Goal: Task Accomplishment & Management: Manage account settings

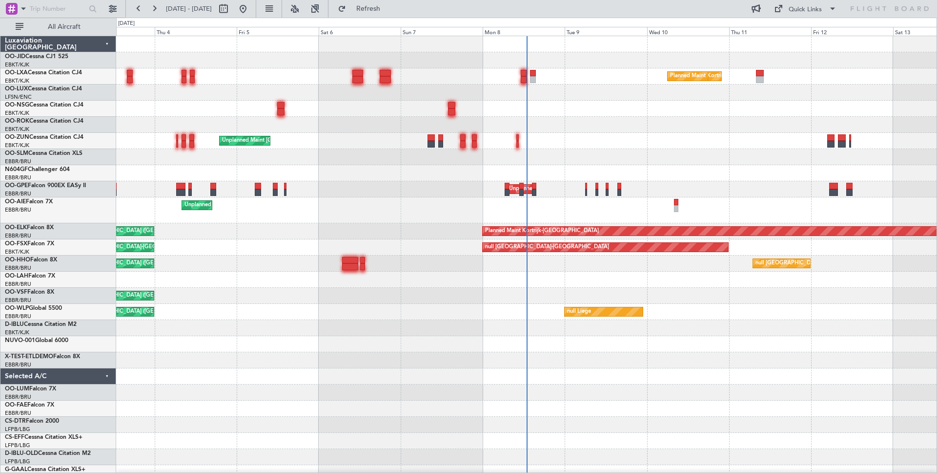
scroll to position [0, 0]
click at [71, 8] on input "text" at bounding box center [57, 8] width 54 height 15
paste input "528689"
click at [80, 8] on input "528689" at bounding box center [57, 8] width 54 height 15
type input "528689"
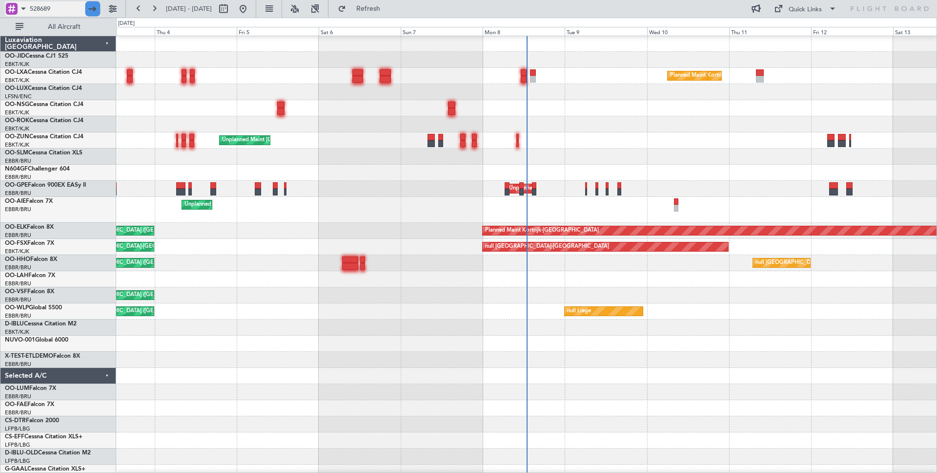
click at [85, 9] on div at bounding box center [92, 8] width 15 height 15
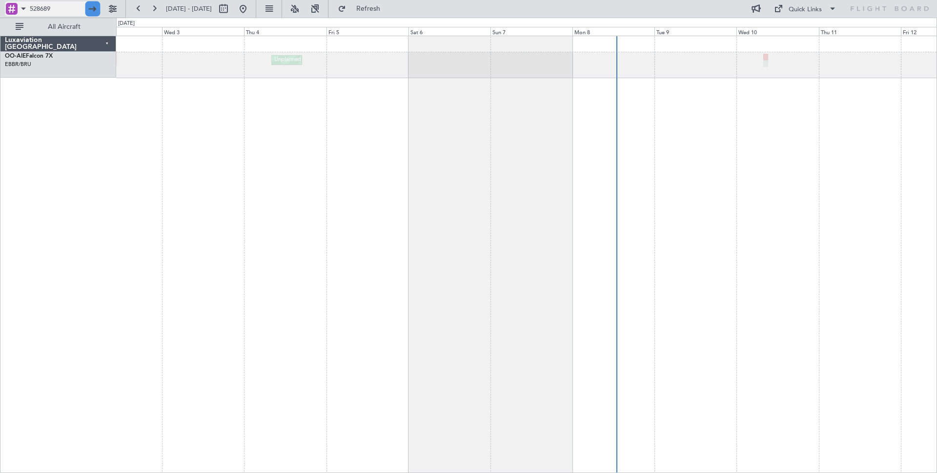
scroll to position [0, 0]
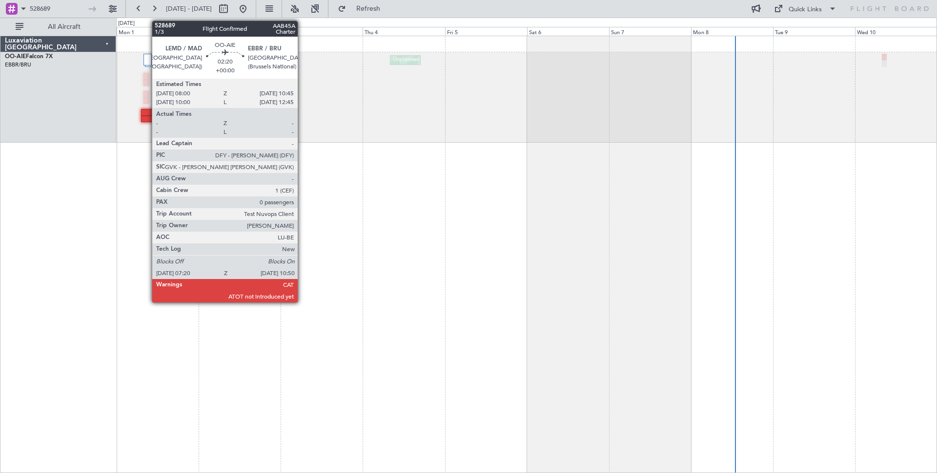
click at [147, 113] on div at bounding box center [147, 112] width 12 height 7
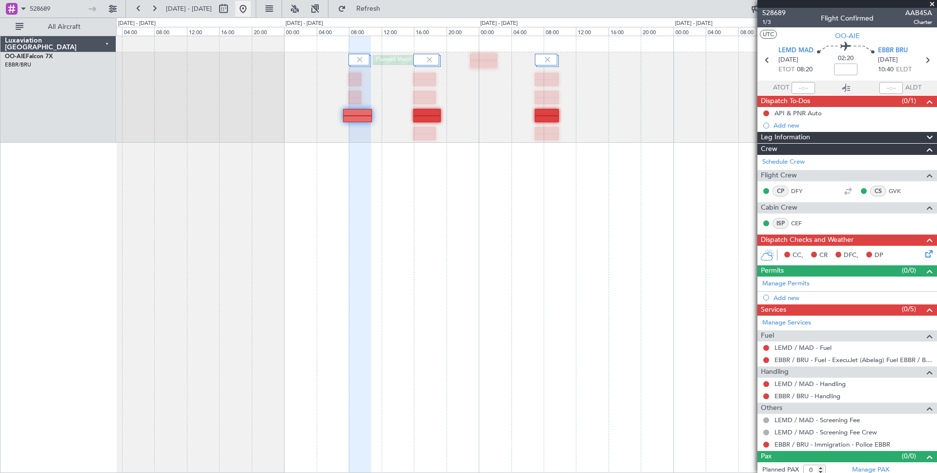
click at [251, 12] on button at bounding box center [243, 9] width 16 height 16
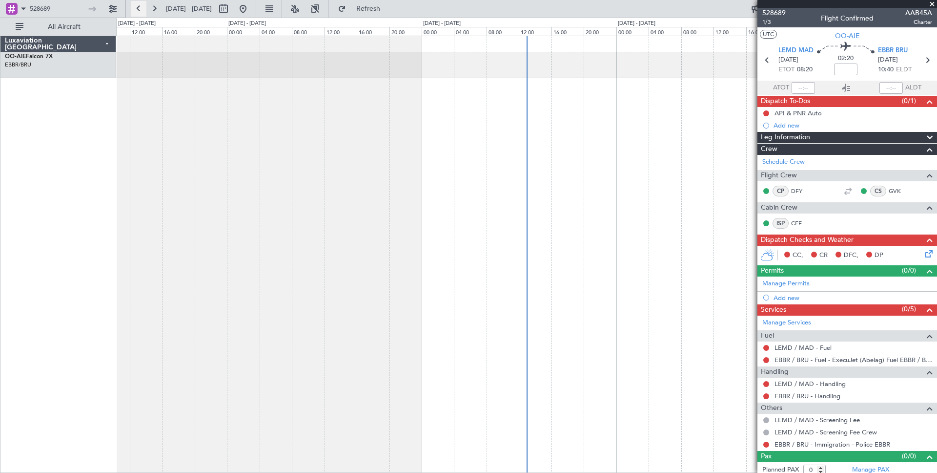
click at [141, 9] on button at bounding box center [139, 9] width 16 height 16
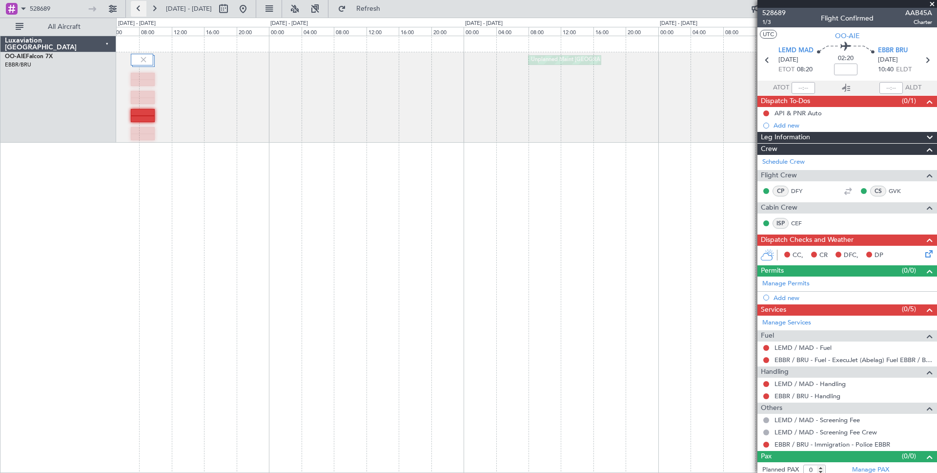
click at [142, 9] on button at bounding box center [139, 9] width 16 height 16
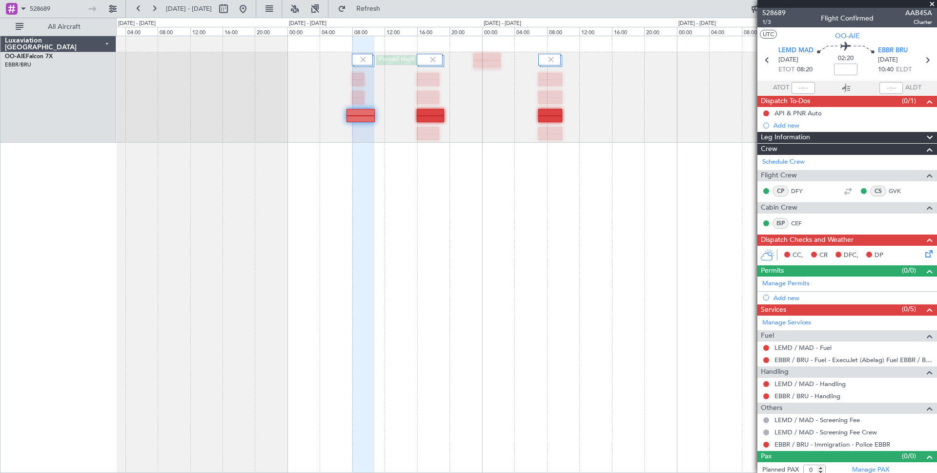
click at [368, 260] on div at bounding box center [363, 254] width 22 height 437
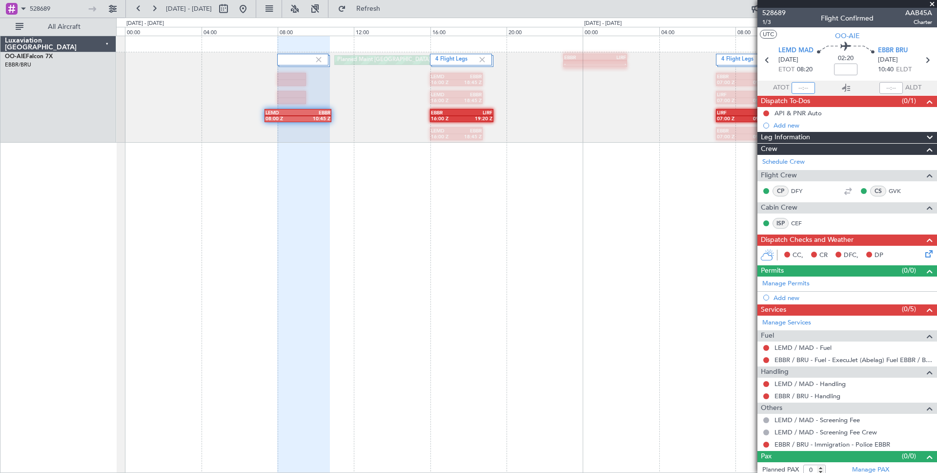
click at [810, 88] on input "text" at bounding box center [803, 88] width 23 height 12
click at [836, 78] on body "528689 [DATE] - [DATE] Refresh Quick Links All Aircraft - - EBBR 23:00 Z LIRF 0…" at bounding box center [468, 279] width 937 height 558
type input "08:20"
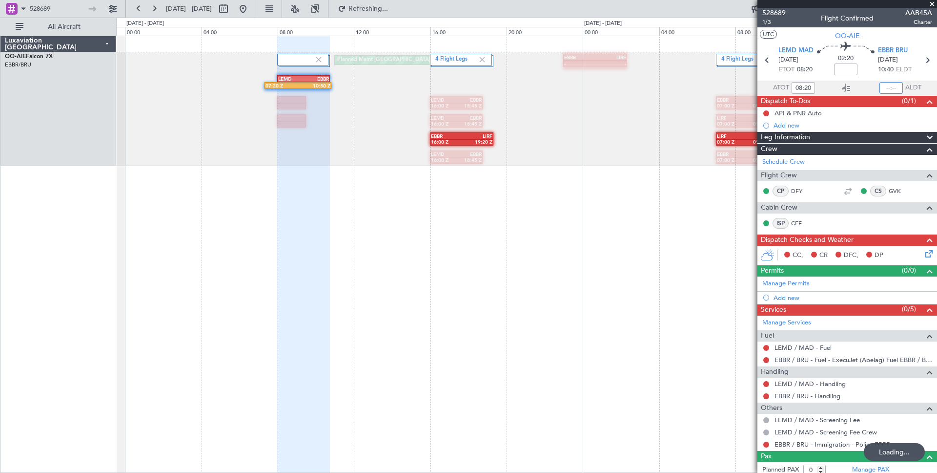
click at [891, 90] on input "text" at bounding box center [891, 88] width 23 height 12
type input "10:40"
click at [858, 93] on section "ATOT 08:20 10:40 ALDT" at bounding box center [848, 88] width 180 height 15
click at [802, 88] on input "08:20" at bounding box center [803, 88] width 23 height 12
type input "10:20"
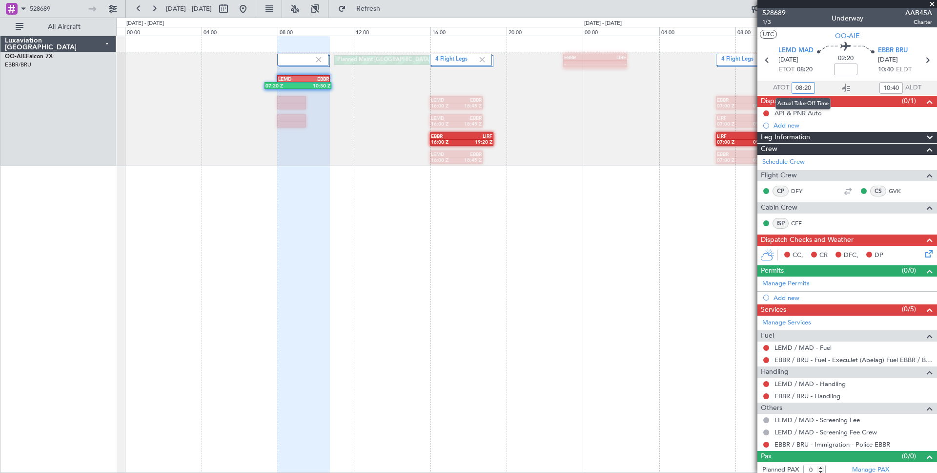
type input "12:40"
type input "08:20"
type input "10:40"
type input "10:20"
type input "12:40"
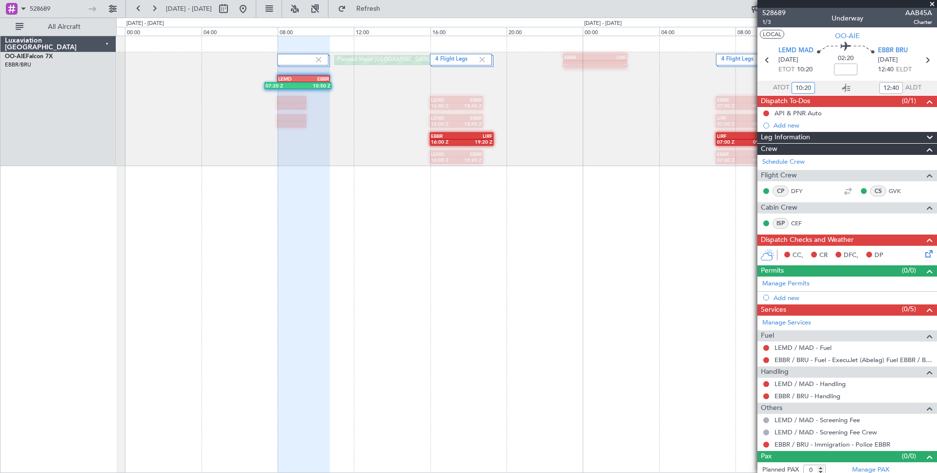
type input "08:20"
type input "10:40"
click at [801, 86] on input "08:20" at bounding box center [803, 88] width 23 height 12
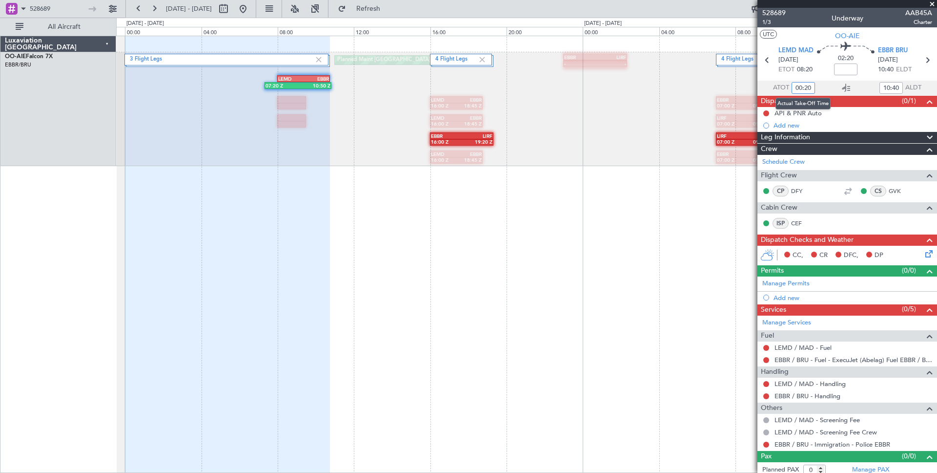
drag, startPoint x: 802, startPoint y: 87, endPoint x: 791, endPoint y: 87, distance: 10.3
click at [792, 87] on input "00:20" at bounding box center [803, 88] width 23 height 12
click at [839, 87] on section "ATOT 09:20 10:40 ALDT" at bounding box center [848, 88] width 180 height 15
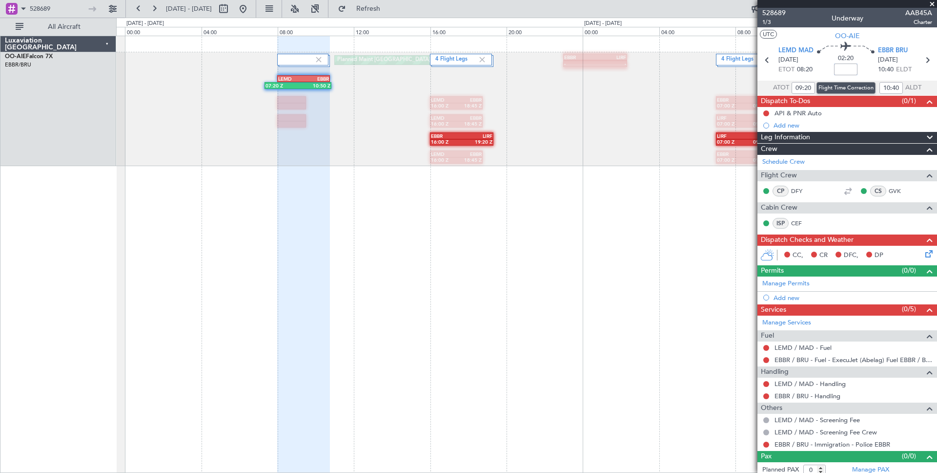
click at [847, 71] on input at bounding box center [845, 69] width 23 height 12
click at [802, 88] on input "09:20" at bounding box center [803, 88] width 23 height 12
type input "08:20"
click at [862, 100] on div "Dispatch To-Dos (0/1)" at bounding box center [848, 101] width 180 height 11
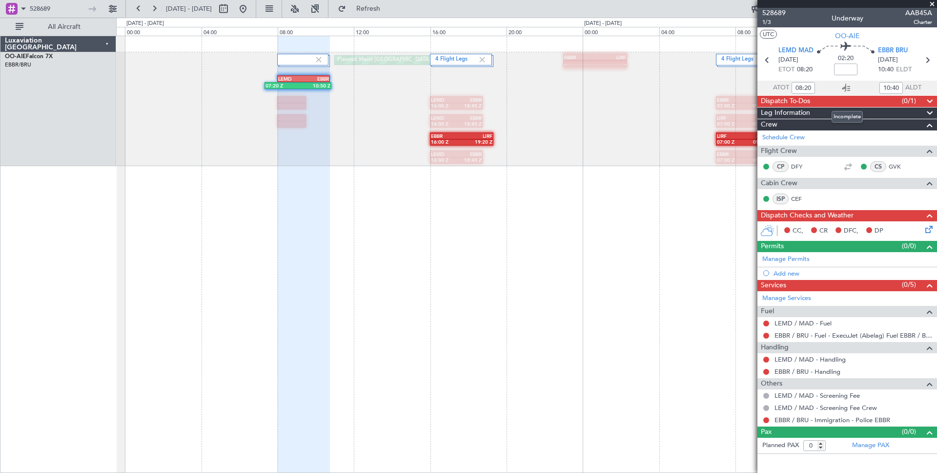
click at [862, 100] on div "Dispatch To-Dos (0/1)" at bounding box center [848, 101] width 180 height 11
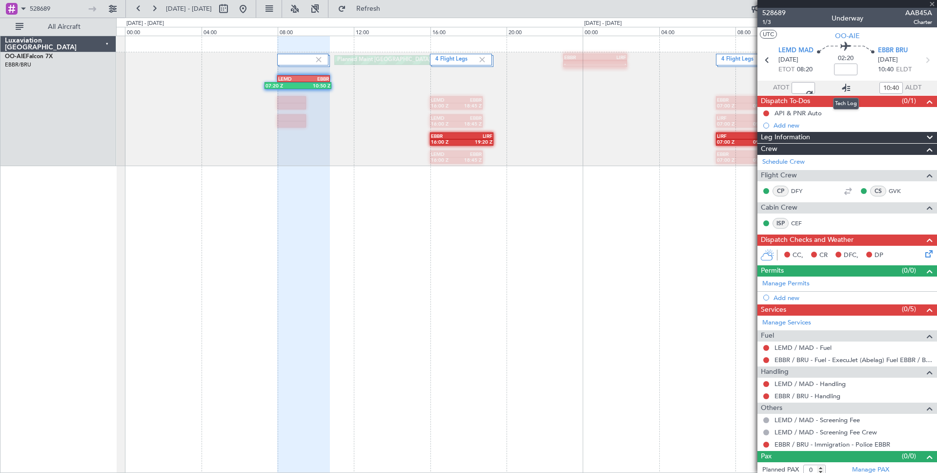
click at [844, 88] on icon at bounding box center [847, 88] width 12 height 12
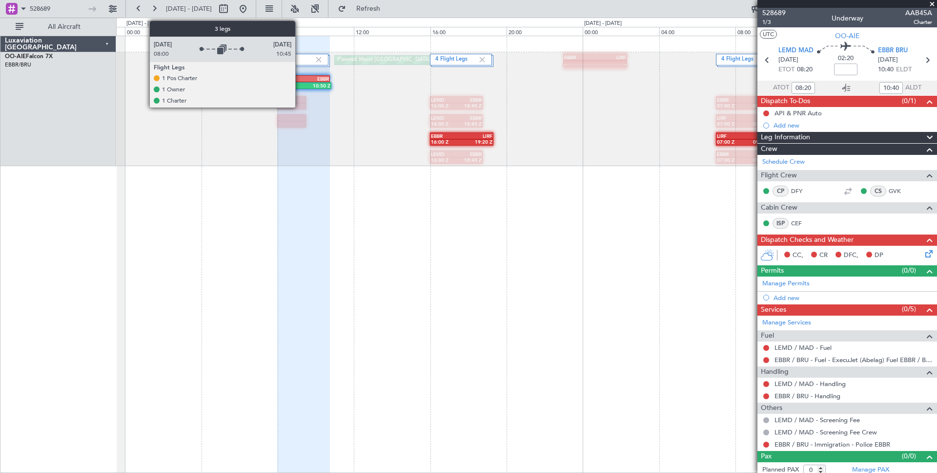
click at [300, 56] on div at bounding box center [302, 60] width 51 height 12
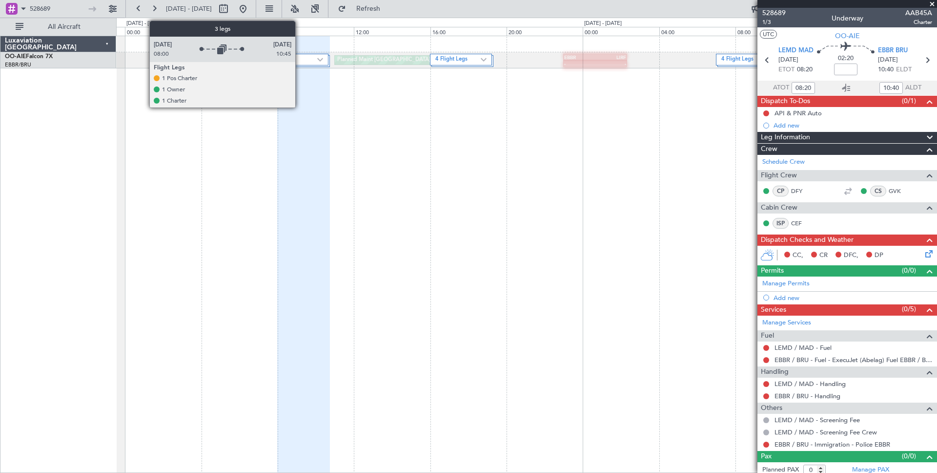
click at [300, 56] on div at bounding box center [302, 60] width 51 height 12
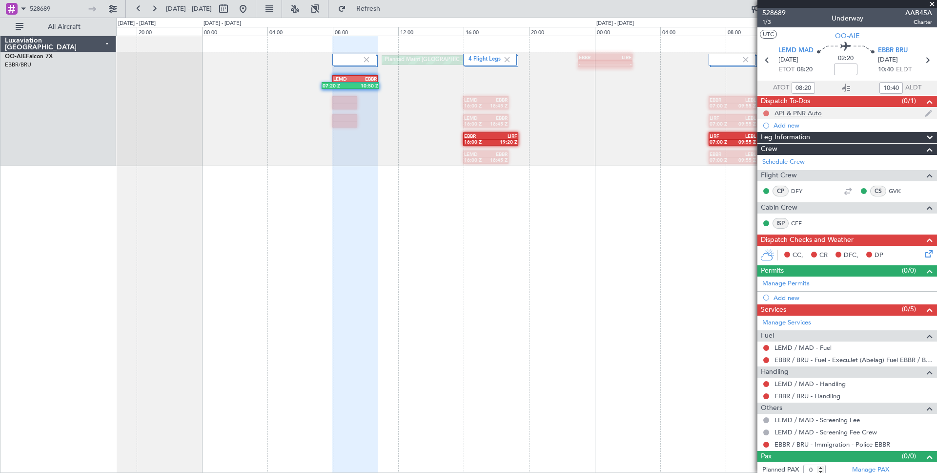
click at [767, 111] on button at bounding box center [767, 113] width 6 height 6
click at [776, 159] on span "Completed" at bounding box center [770, 157] width 32 height 10
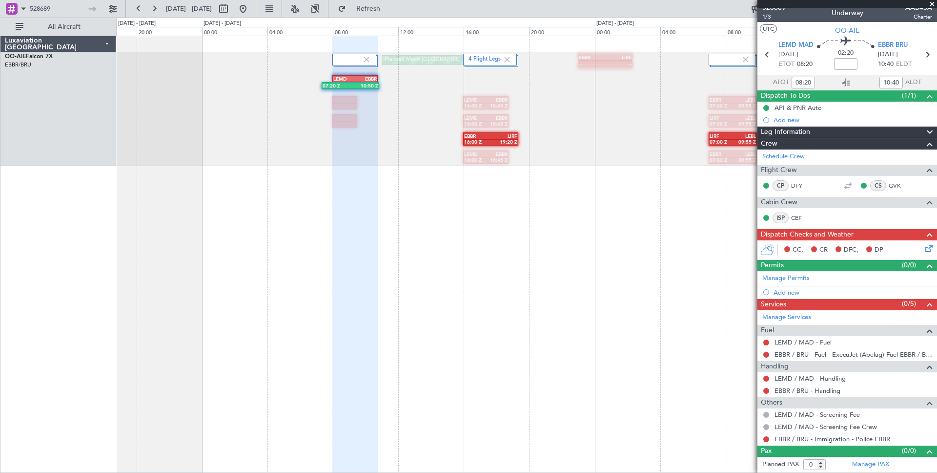
scroll to position [2, 0]
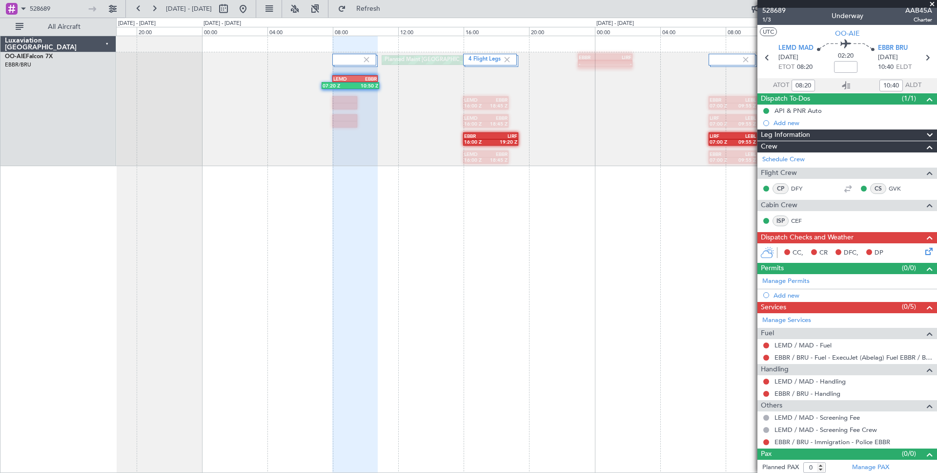
click at [787, 250] on button at bounding box center [788, 252] width 6 height 6
click at [930, 253] on icon at bounding box center [928, 250] width 8 height 8
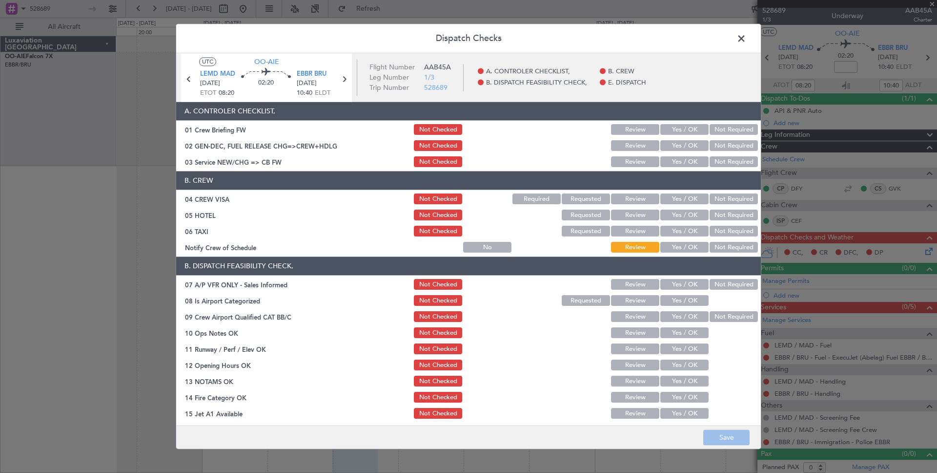
click at [690, 129] on button "Yes / OK" at bounding box center [685, 129] width 48 height 11
click at [689, 145] on button "Yes / OK" at bounding box center [685, 146] width 48 height 11
click at [690, 161] on button "Yes / OK" at bounding box center [685, 162] width 48 height 11
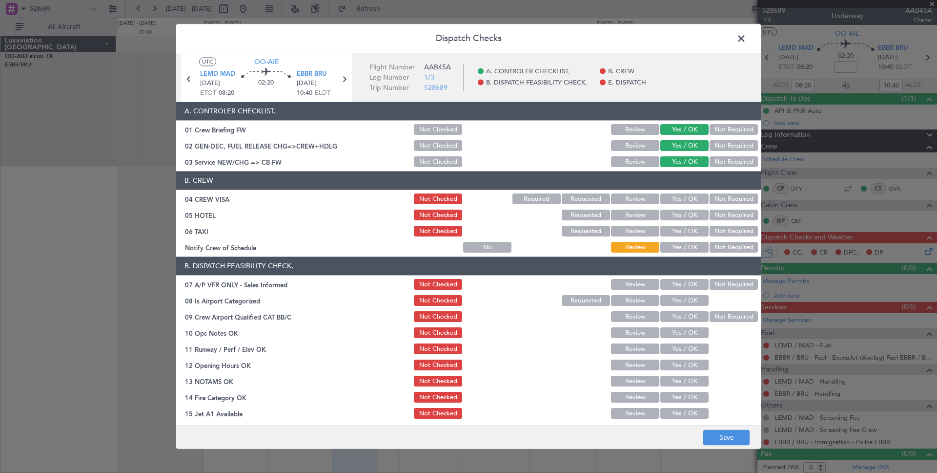
click at [683, 200] on button "Yes / OK" at bounding box center [685, 199] width 48 height 11
click at [686, 210] on div "Yes / OK" at bounding box center [683, 215] width 49 height 14
click at [687, 213] on button "Yes / OK" at bounding box center [685, 215] width 48 height 11
click at [689, 228] on button "Yes / OK" at bounding box center [685, 231] width 48 height 11
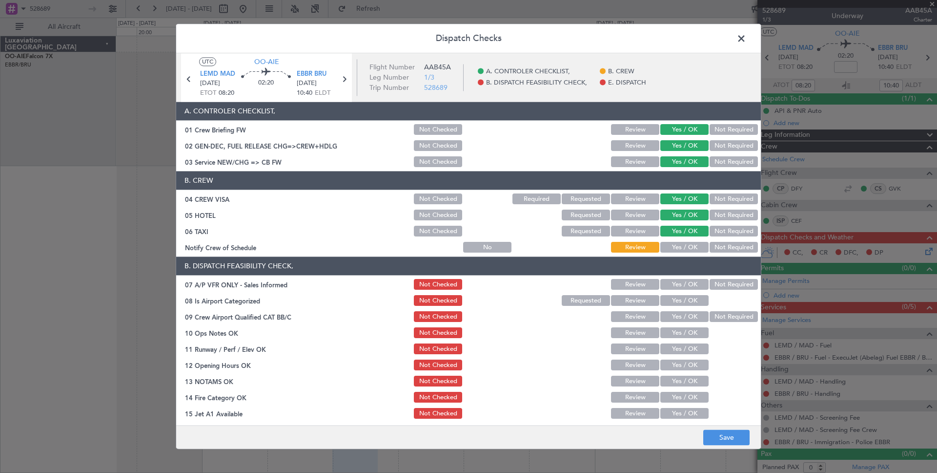
click at [691, 247] on button "Yes / OK" at bounding box center [685, 247] width 48 height 11
click at [686, 284] on button "Yes / OK" at bounding box center [685, 284] width 48 height 11
click at [685, 303] on button "Yes / OK" at bounding box center [685, 300] width 48 height 11
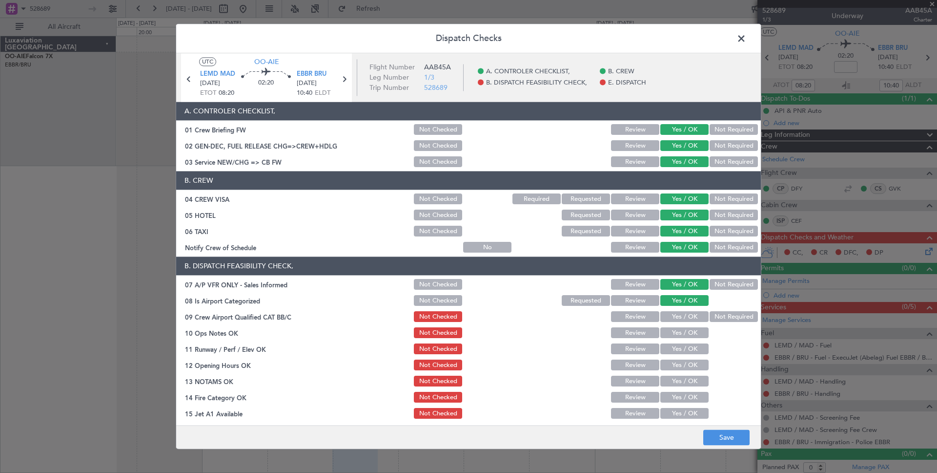
click at [685, 320] on button "Yes / OK" at bounding box center [685, 316] width 48 height 11
click at [684, 331] on button "Yes / OK" at bounding box center [685, 333] width 48 height 11
drag, startPoint x: 682, startPoint y: 349, endPoint x: 679, endPoint y: 363, distance: 14.0
click at [681, 350] on button "Yes / OK" at bounding box center [685, 349] width 48 height 11
click at [679, 364] on button "Yes / OK" at bounding box center [685, 365] width 48 height 11
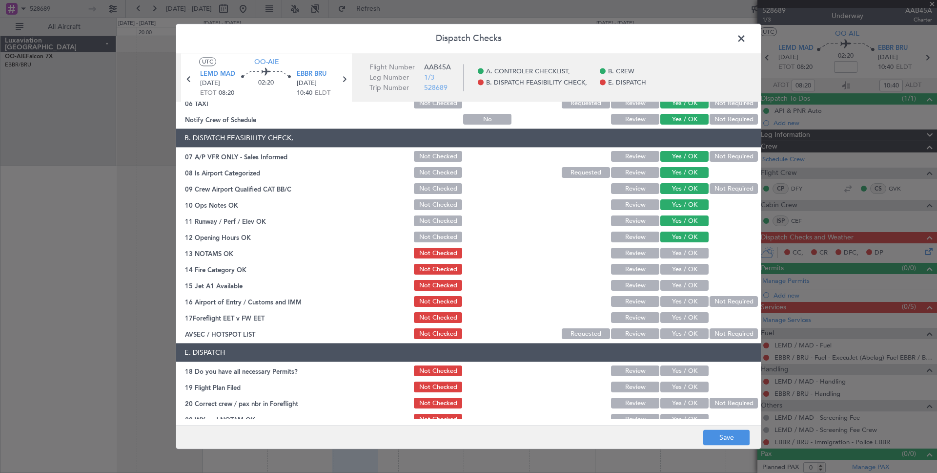
scroll to position [138, 0]
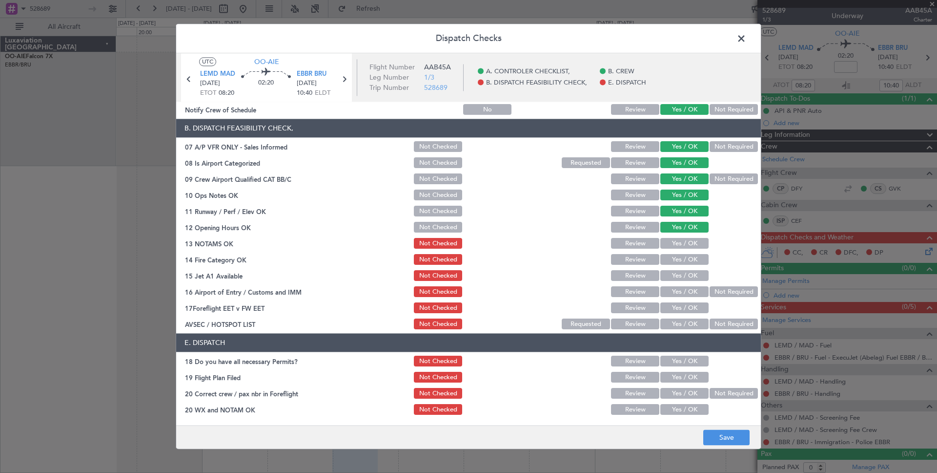
click at [693, 242] on button "Yes / OK" at bounding box center [685, 243] width 48 height 11
click at [692, 256] on button "Yes / OK" at bounding box center [685, 259] width 48 height 11
click at [690, 270] on button "Yes / OK" at bounding box center [685, 275] width 48 height 11
click at [682, 293] on button "Yes / OK" at bounding box center [685, 292] width 48 height 11
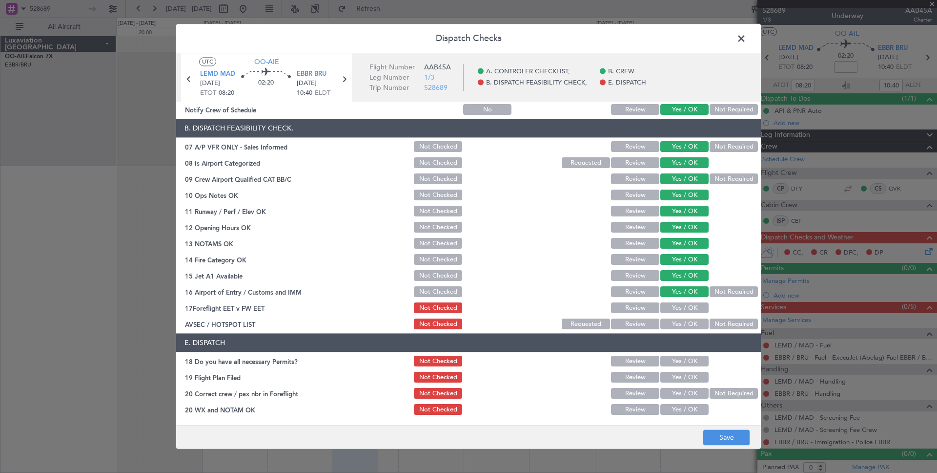
drag, startPoint x: 681, startPoint y: 308, endPoint x: 678, endPoint y: 320, distance: 12.2
click at [681, 308] on button "Yes / OK" at bounding box center [685, 308] width 48 height 11
click at [680, 329] on div "Yes / OK" at bounding box center [683, 324] width 49 height 14
click at [681, 328] on button "Yes / OK" at bounding box center [685, 324] width 48 height 11
click at [684, 361] on button "Yes / OK" at bounding box center [685, 361] width 48 height 11
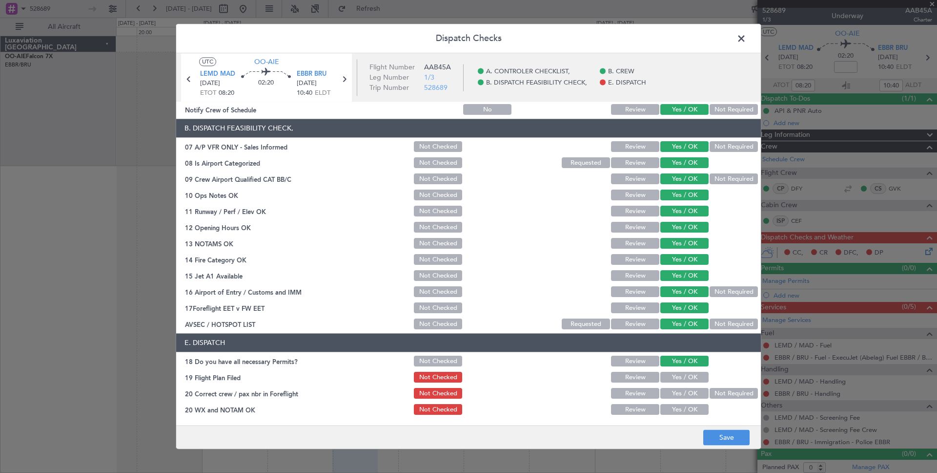
click at [673, 377] on button "Yes / OK" at bounding box center [685, 377] width 48 height 11
click at [675, 394] on button "Yes / OK" at bounding box center [685, 393] width 48 height 11
click at [676, 409] on button "Yes / OK" at bounding box center [685, 409] width 48 height 11
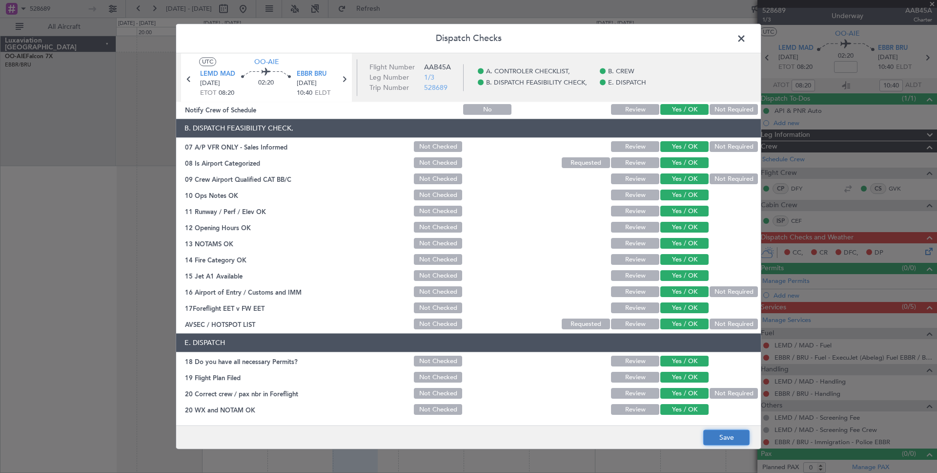
click at [716, 438] on button "Save" at bounding box center [726, 438] width 46 height 16
click at [746, 40] on span at bounding box center [746, 41] width 0 height 20
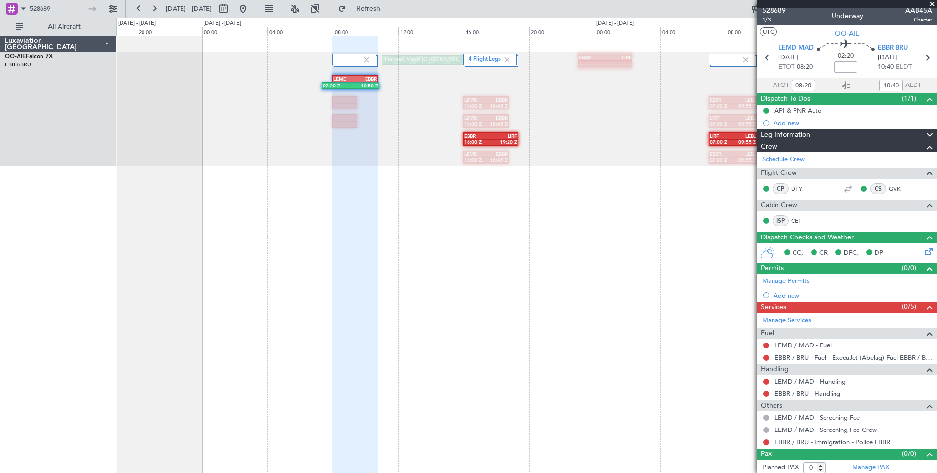
scroll to position [5, 0]
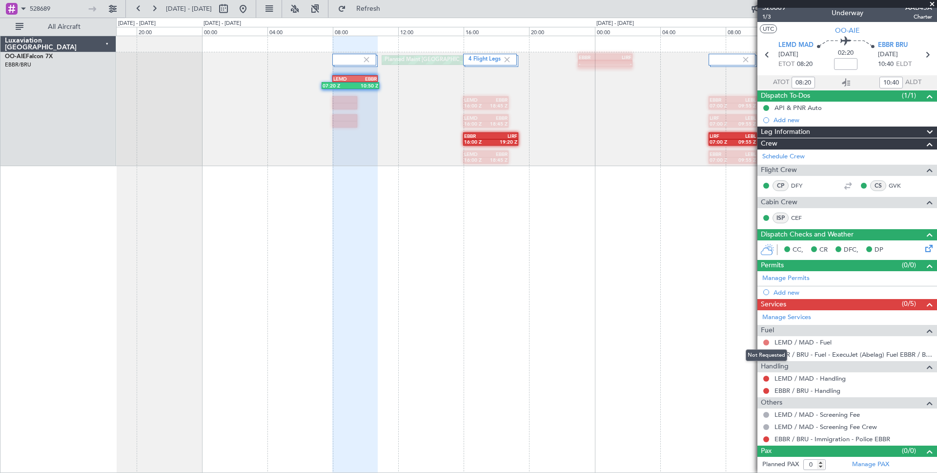
click at [768, 343] on button at bounding box center [767, 342] width 6 height 6
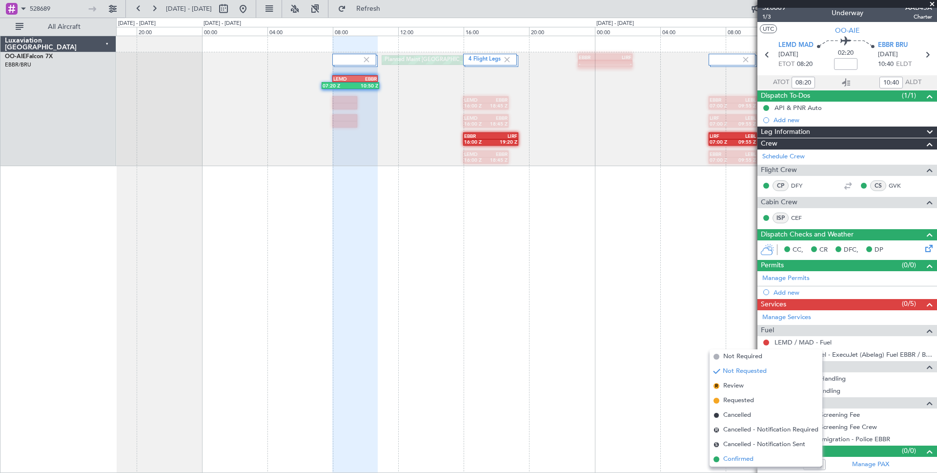
click at [733, 458] on span "Confirmed" at bounding box center [738, 459] width 30 height 10
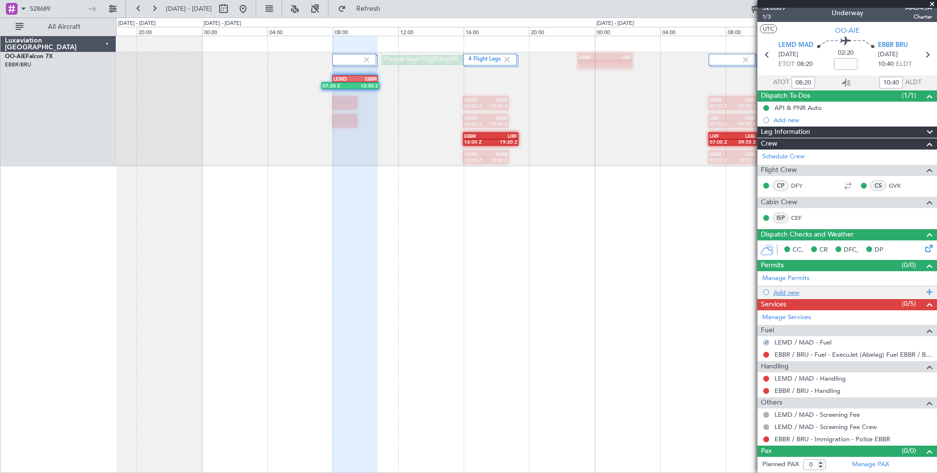
click at [794, 294] on div "Add new" at bounding box center [849, 292] width 150 height 8
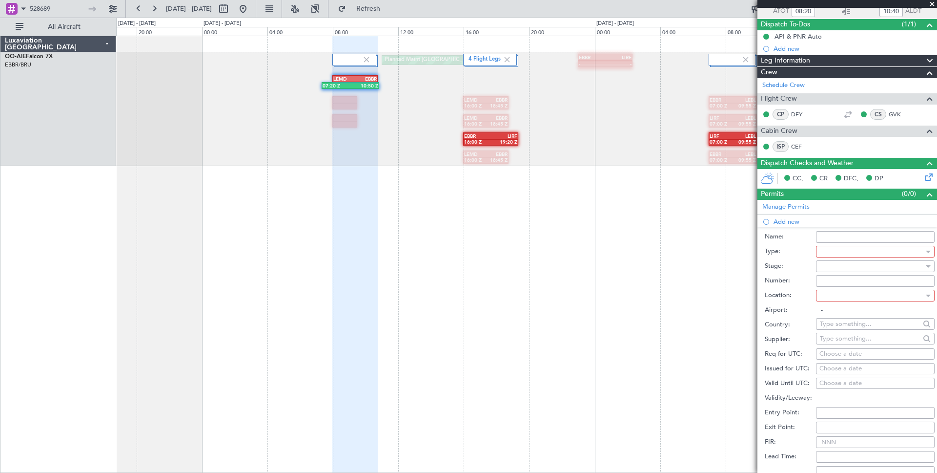
scroll to position [82, 0]
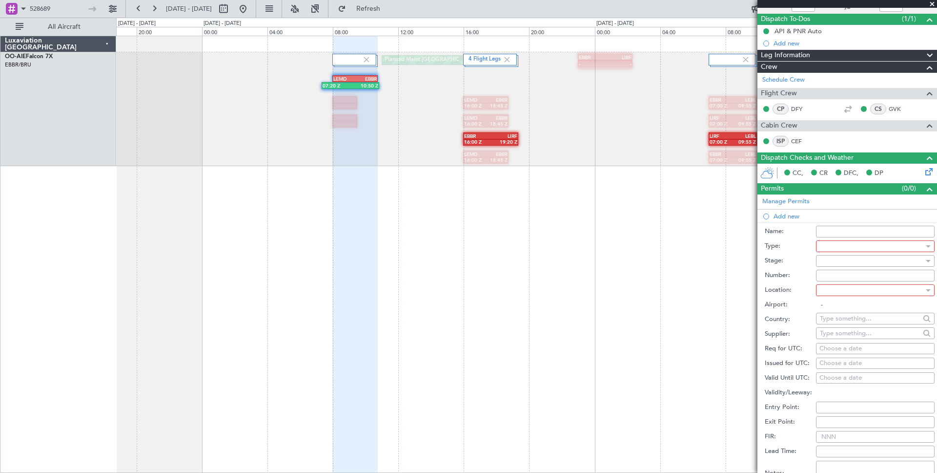
click at [830, 248] on div at bounding box center [872, 246] width 104 height 15
click at [831, 233] on div at bounding box center [468, 236] width 937 height 473
click at [831, 229] on input "Name:" at bounding box center [875, 232] width 119 height 12
click at [780, 262] on label "Stage:" at bounding box center [790, 261] width 51 height 10
click at [839, 244] on div at bounding box center [872, 246] width 104 height 15
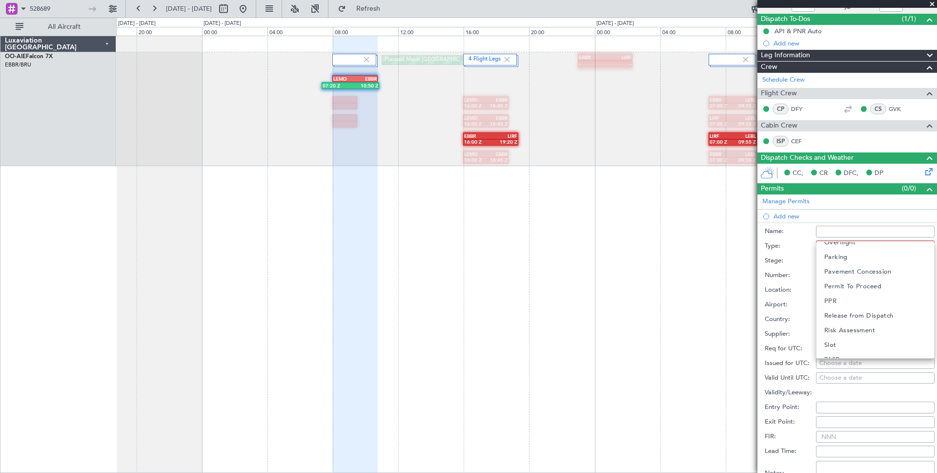
scroll to position [294, 0]
click at [854, 324] on mat-option "Slot" at bounding box center [876, 321] width 118 height 15
click at [842, 288] on div at bounding box center [872, 290] width 104 height 15
click at [847, 323] on mat-option "Arrival" at bounding box center [876, 322] width 118 height 15
type input "EBBR / BRU"
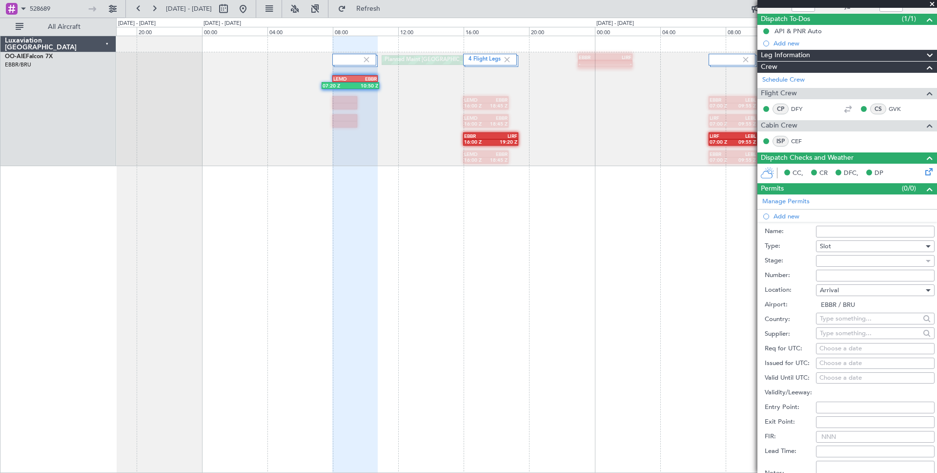
click at [868, 319] on body "528689 [DATE] - [DATE] Refresh Quick Links All Aircraft 4 Flight Legs Planned M…" at bounding box center [468, 279] width 937 height 558
type input "bel"
click at [859, 335] on mat-option "[GEOGRAPHIC_DATA]" at bounding box center [875, 335] width 119 height 15
type input "[GEOGRAPHIC_DATA]"
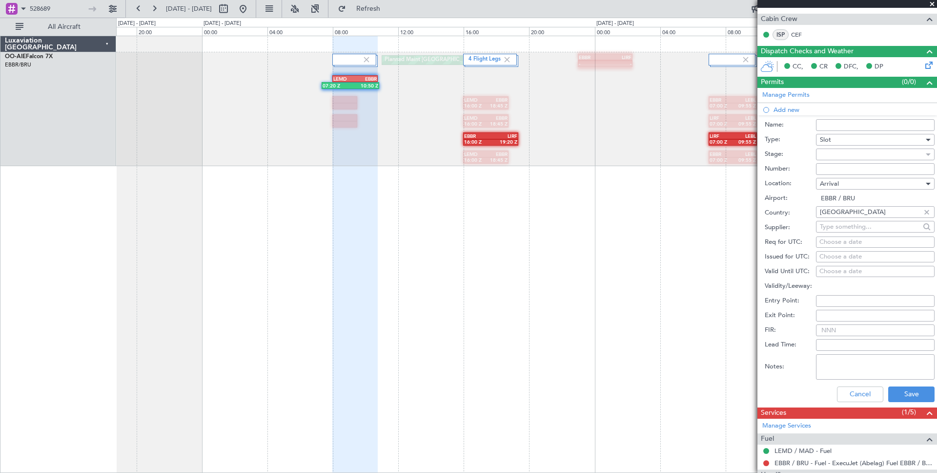
scroll to position [191, 0]
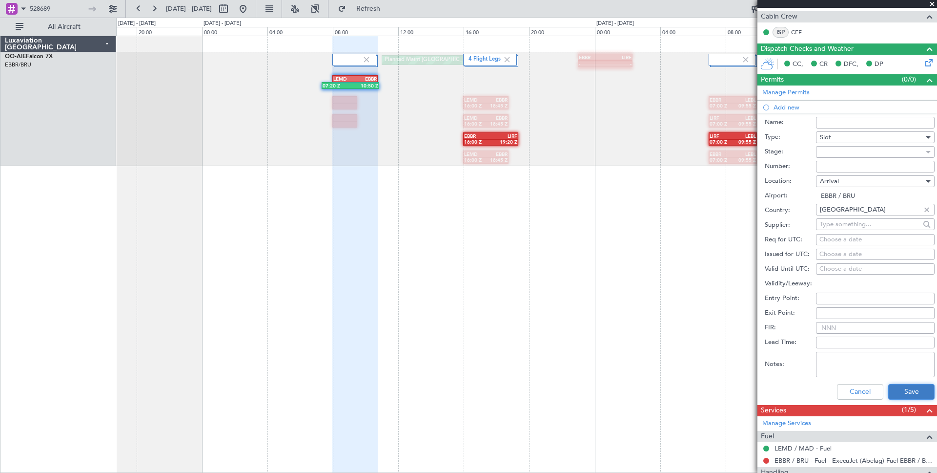
click at [919, 389] on button "Save" at bounding box center [912, 392] width 46 height 16
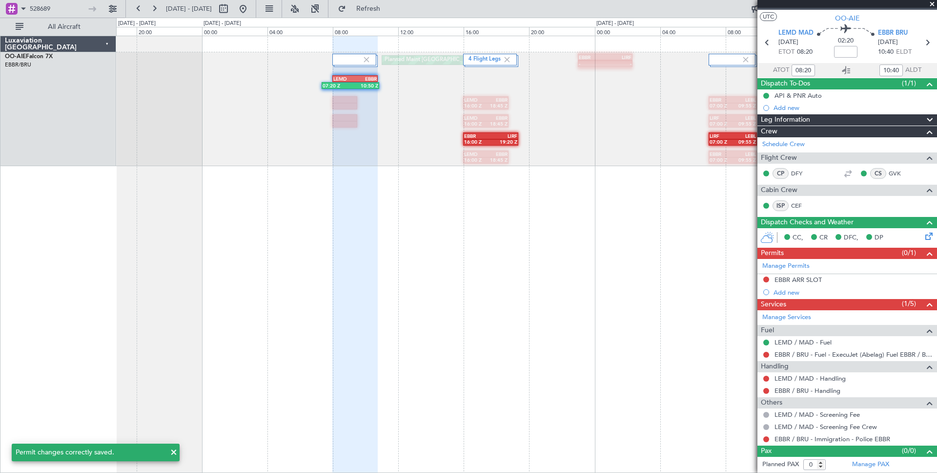
scroll to position [18, 0]
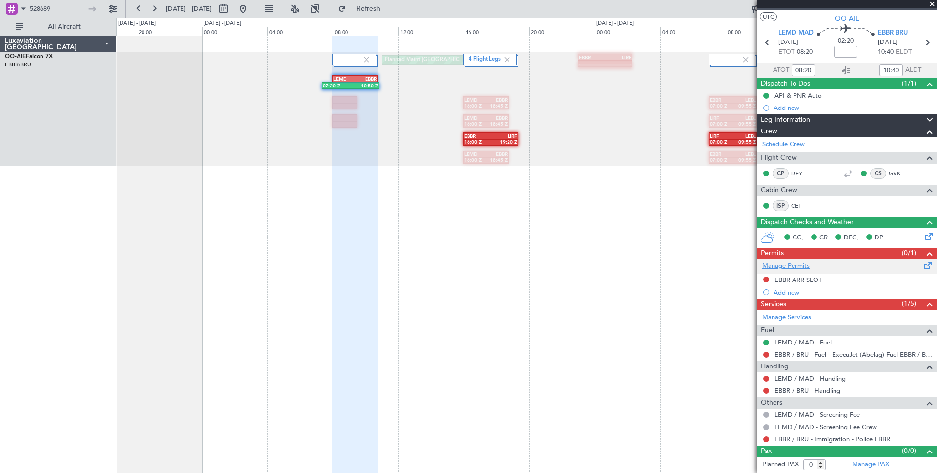
click at [801, 263] on link "Manage Permits" at bounding box center [786, 266] width 47 height 10
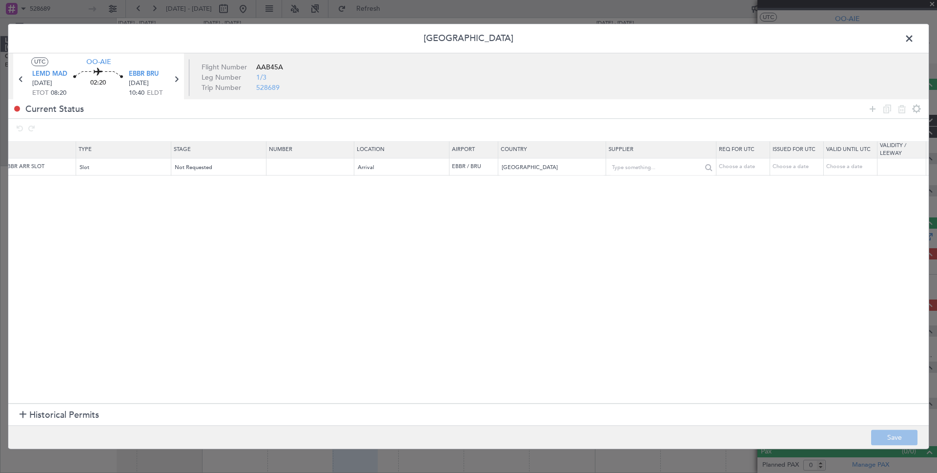
scroll to position [0, 0]
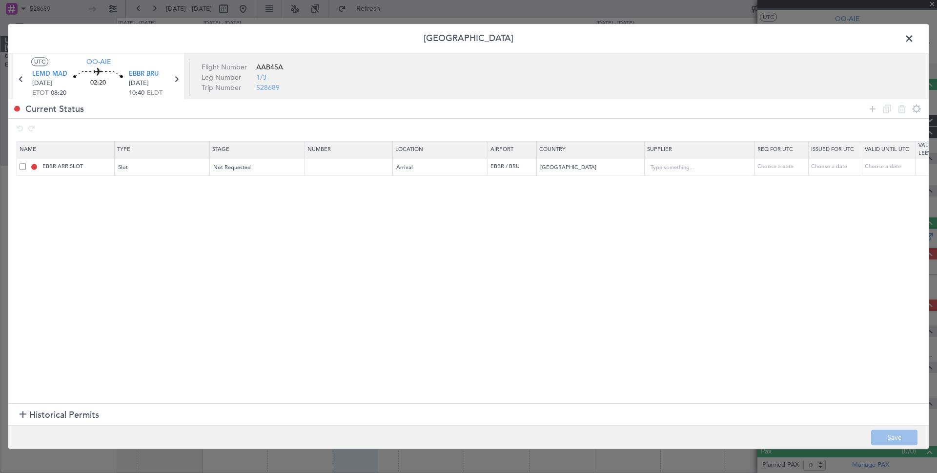
click at [21, 166] on span at bounding box center [23, 166] width 6 height 6
click at [26, 163] on input "checkbox" at bounding box center [26, 163] width 0 height 0
click at [21, 166] on span at bounding box center [23, 166] width 6 height 6
click at [26, 163] on input "checkbox" at bounding box center [26, 163] width 0 height 0
click at [33, 165] on button at bounding box center [34, 167] width 6 height 6
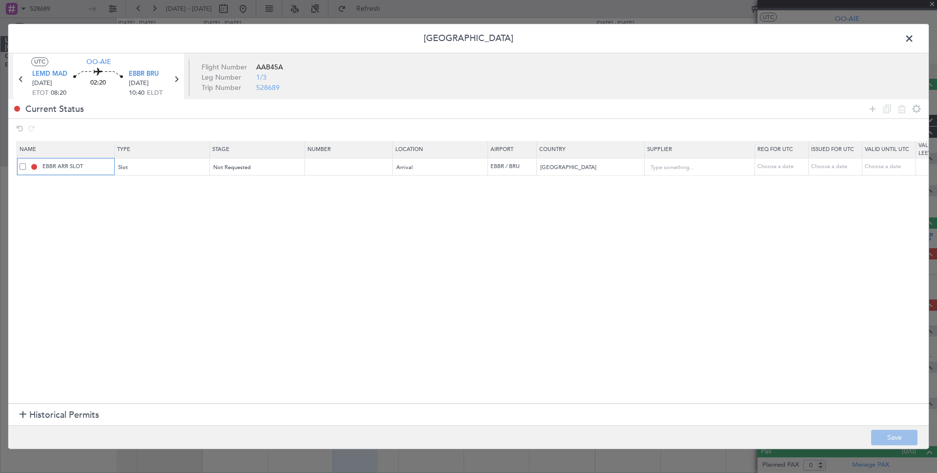
click at [34, 167] on button at bounding box center [34, 167] width 6 height 6
click at [274, 165] on div "Not Requested" at bounding box center [254, 167] width 81 height 15
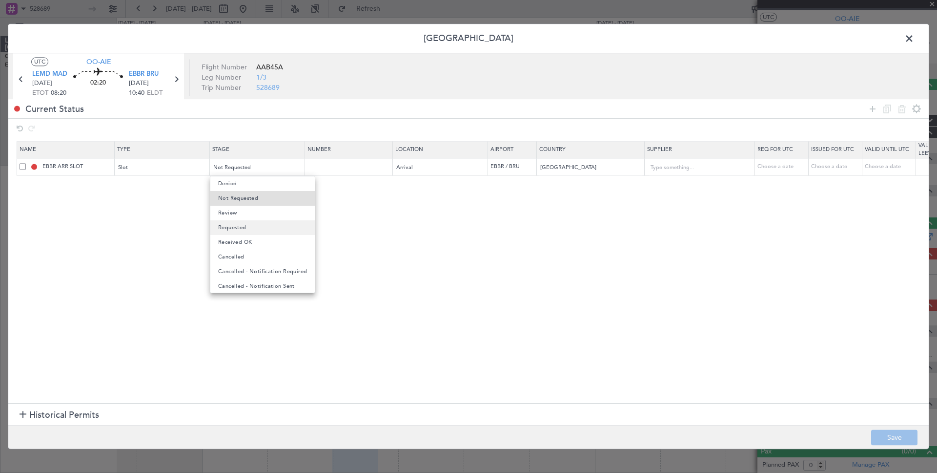
click at [240, 227] on span "Requested" at bounding box center [232, 227] width 28 height 15
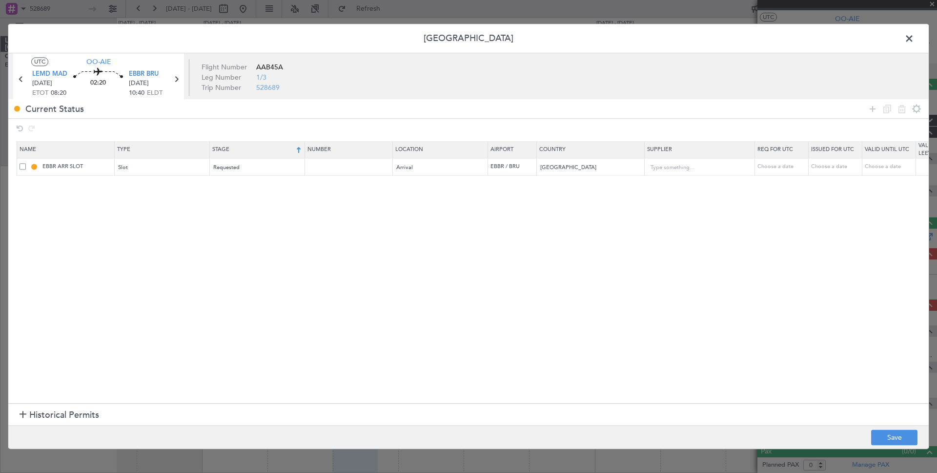
click at [261, 154] on th "Stage" at bounding box center [257, 150] width 95 height 17
click at [254, 164] on div "Requested" at bounding box center [254, 167] width 81 height 15
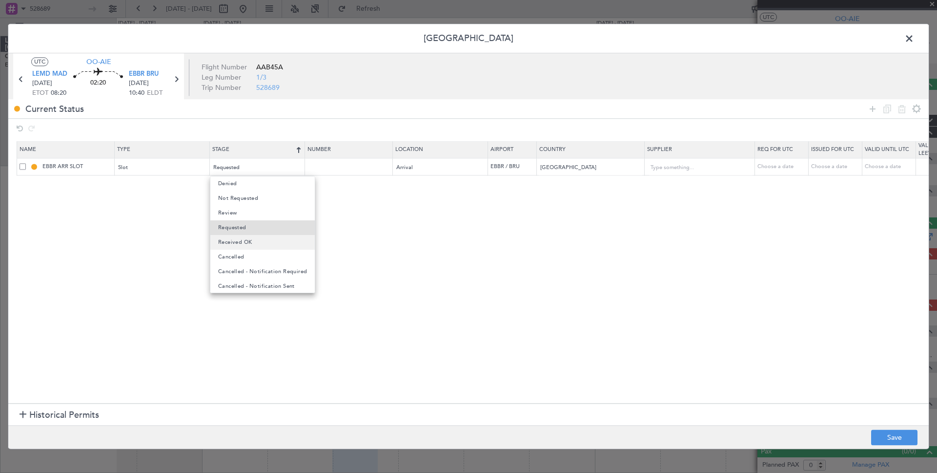
click at [257, 243] on mat-option "Received OK" at bounding box center [262, 242] width 104 height 15
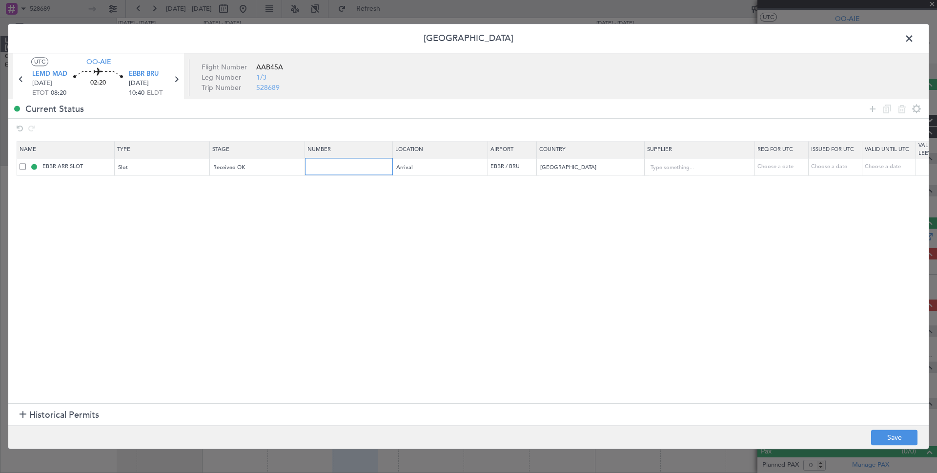
click at [372, 169] on input "text" at bounding box center [350, 166] width 85 height 8
click at [369, 167] on input "text" at bounding box center [358, 167] width 88 height 15
type input "b"
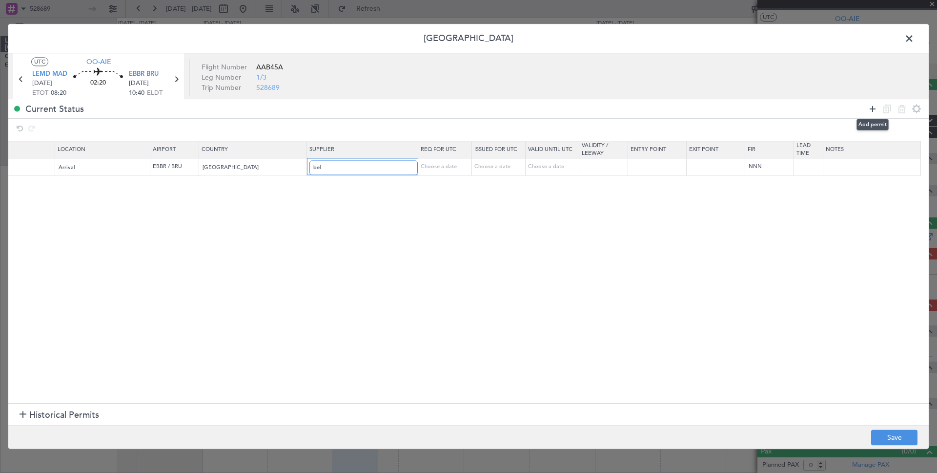
type input "bel"
click at [876, 109] on icon at bounding box center [873, 109] width 12 height 12
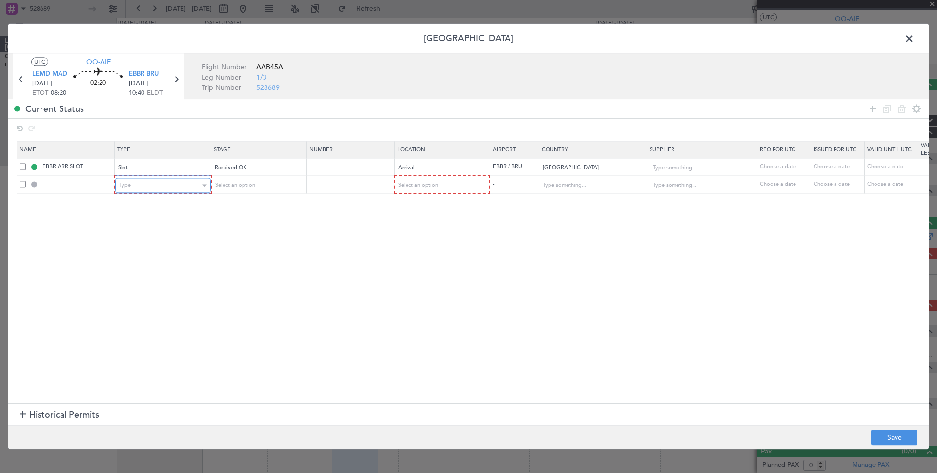
click at [160, 186] on div "Type" at bounding box center [159, 185] width 81 height 15
click at [161, 256] on mat-option "CARICOM" at bounding box center [164, 259] width 97 height 15
click at [190, 229] on section "Name Type Stage Number Location Airport Country Supplier Req For Utc Issued For…" at bounding box center [468, 271] width 921 height 264
click at [434, 186] on span "Select an option" at bounding box center [417, 184] width 40 height 7
click at [434, 203] on mat-option "Departure" at bounding box center [441, 201] width 95 height 15
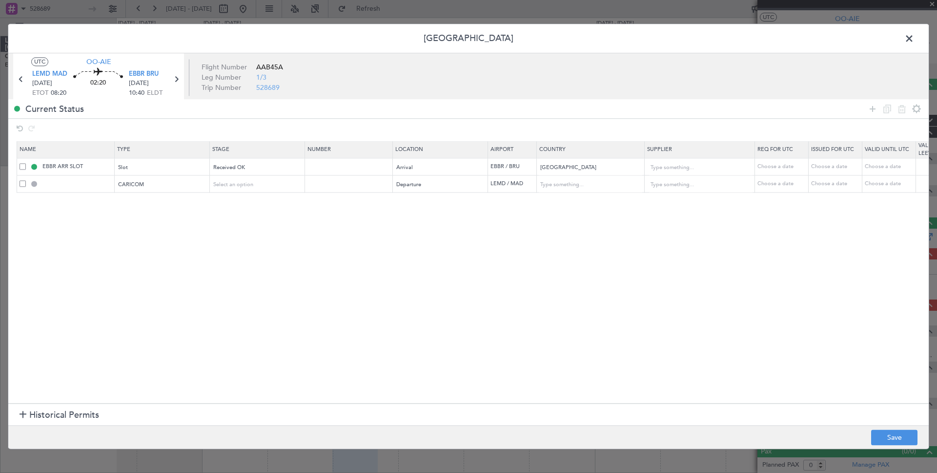
click at [411, 206] on section "Name Type Stage Number Location Airport Country Supplier Req For Utc Issued For…" at bounding box center [468, 271] width 921 height 264
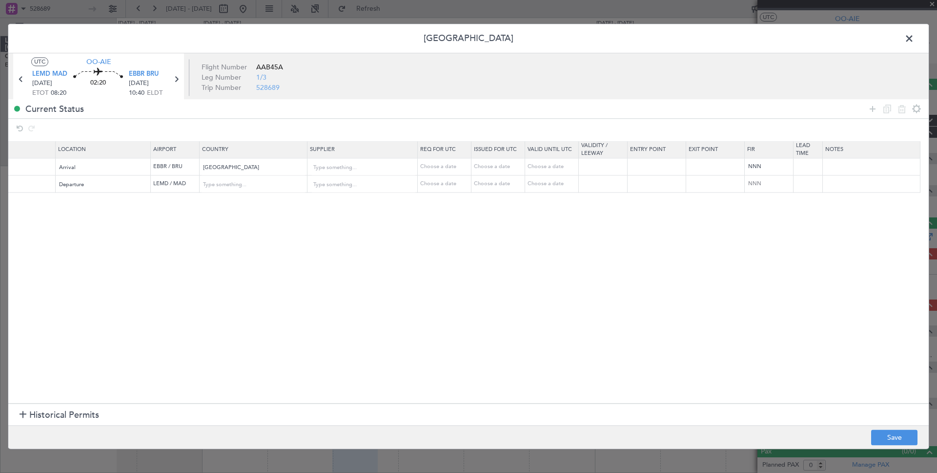
click at [718, 308] on section "Name Type Stage Number Location Airport Country Supplier Req For Utc Issued For…" at bounding box center [468, 271] width 921 height 264
click at [889, 441] on button "Save" at bounding box center [894, 438] width 46 height 16
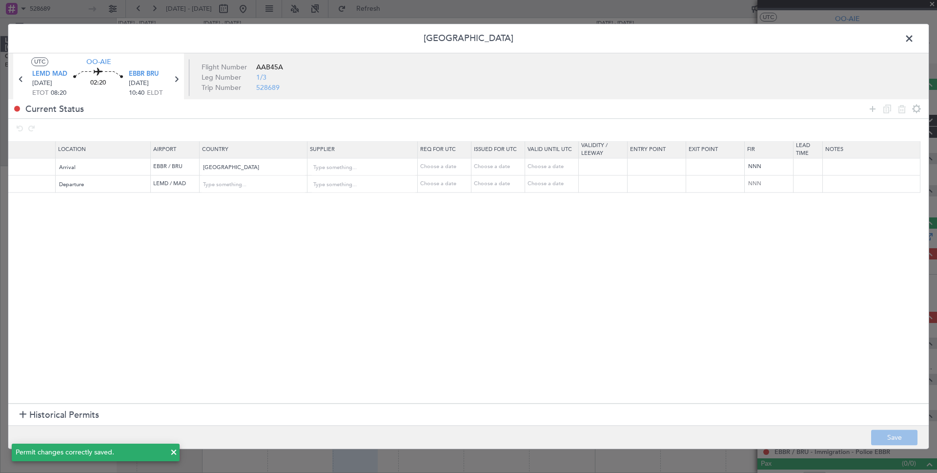
type input "CARICOM"
type input "[GEOGRAPHIC_DATA]"
type input "NNN"
click at [914, 38] on span at bounding box center [914, 41] width 0 height 20
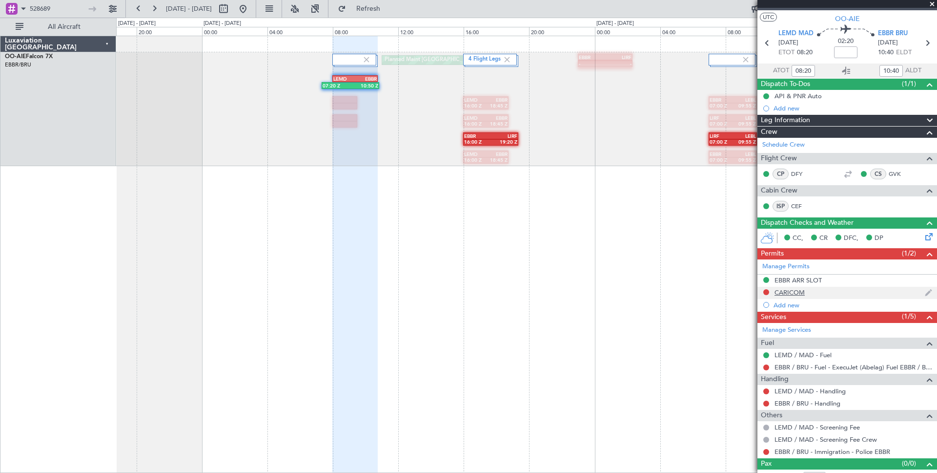
click at [838, 296] on div "CARICOM" at bounding box center [848, 293] width 180 height 12
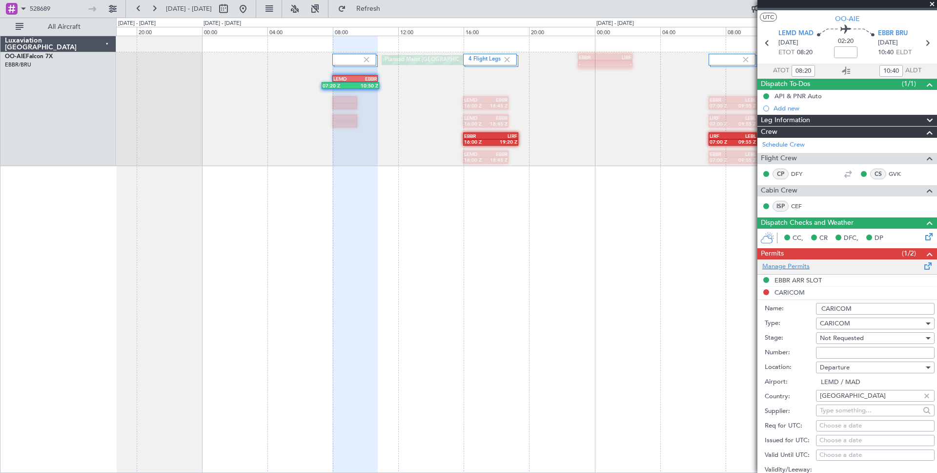
click at [929, 267] on span at bounding box center [929, 263] width 12 height 7
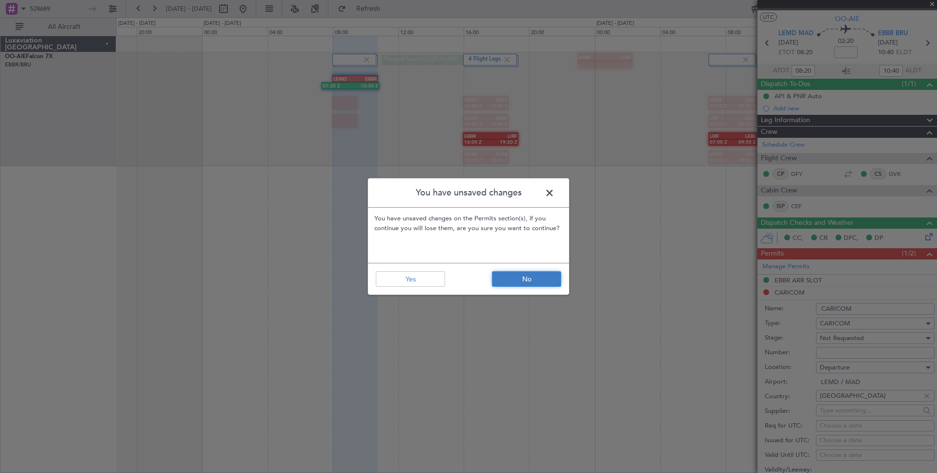
click at [533, 284] on button "No" at bounding box center [526, 279] width 69 height 16
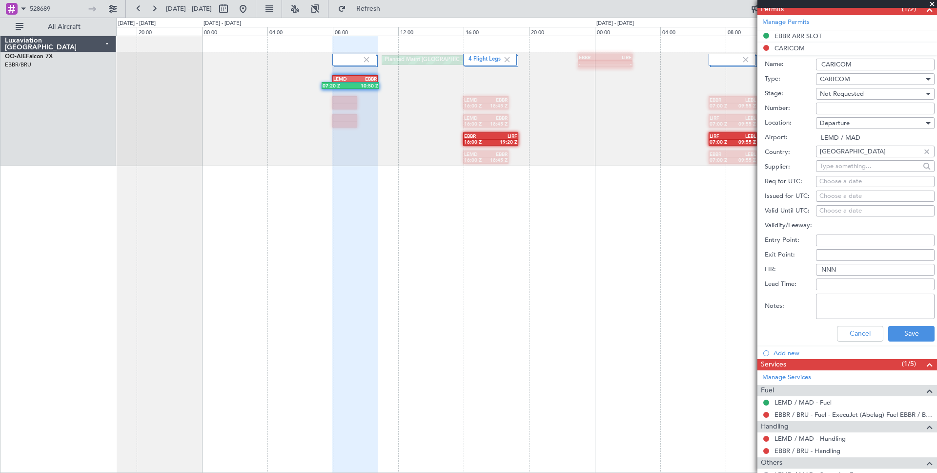
scroll to position [321, 0]
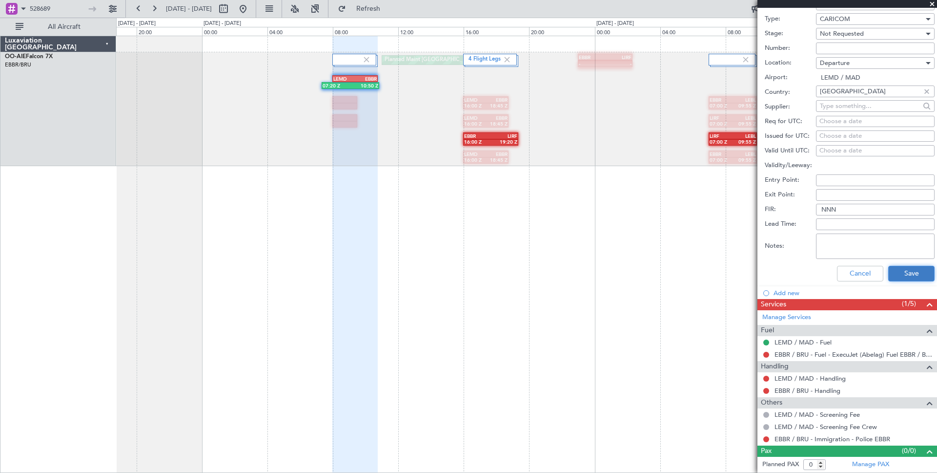
click at [906, 272] on button "Save" at bounding box center [912, 274] width 46 height 16
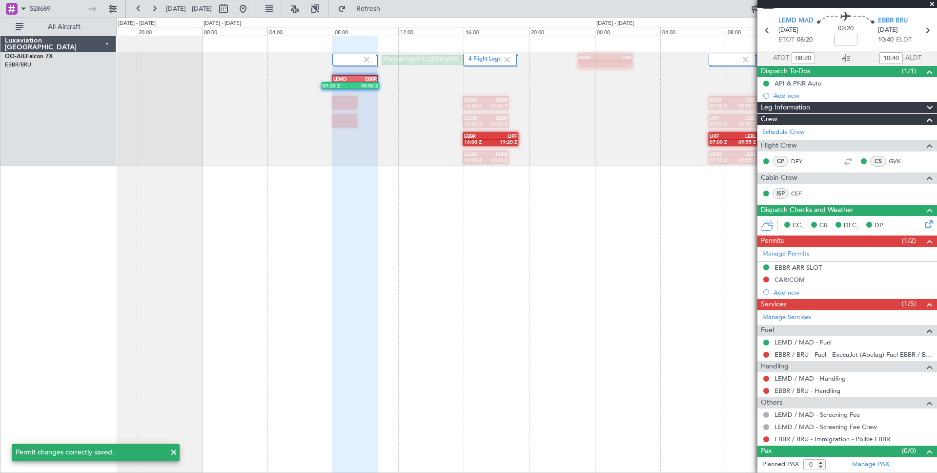
scroll to position [30, 0]
click at [929, 253] on span at bounding box center [929, 251] width 12 height 7
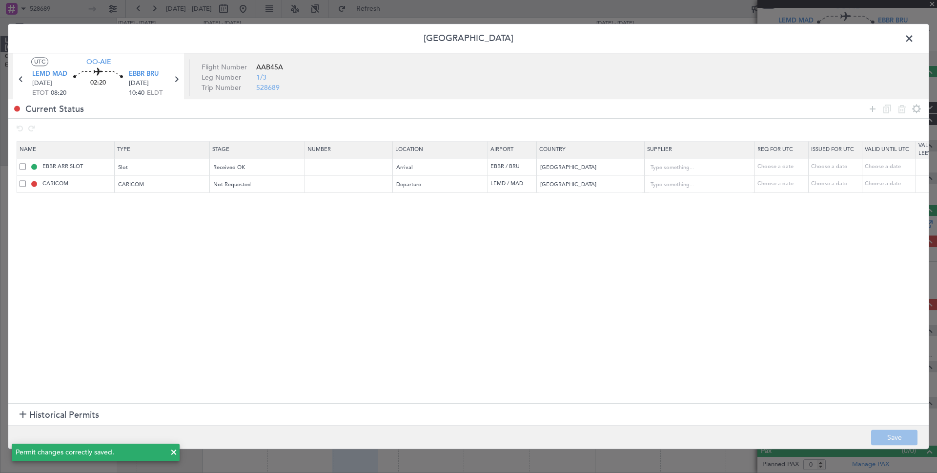
click at [914, 39] on span at bounding box center [914, 41] width 0 height 20
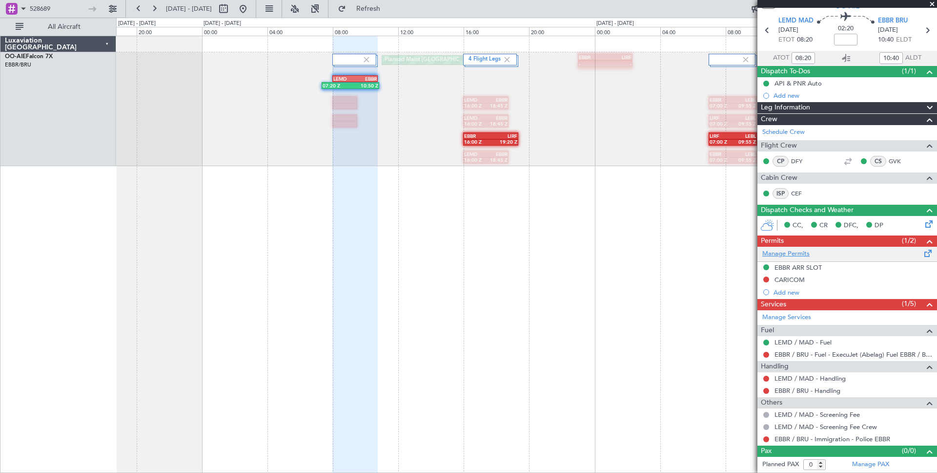
click at [777, 252] on link "Manage Permits" at bounding box center [786, 254] width 47 height 10
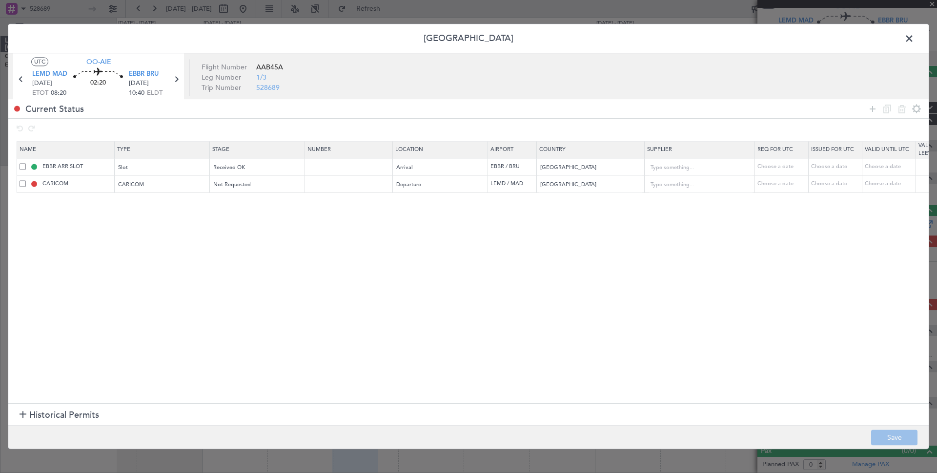
click at [914, 38] on span at bounding box center [914, 41] width 0 height 20
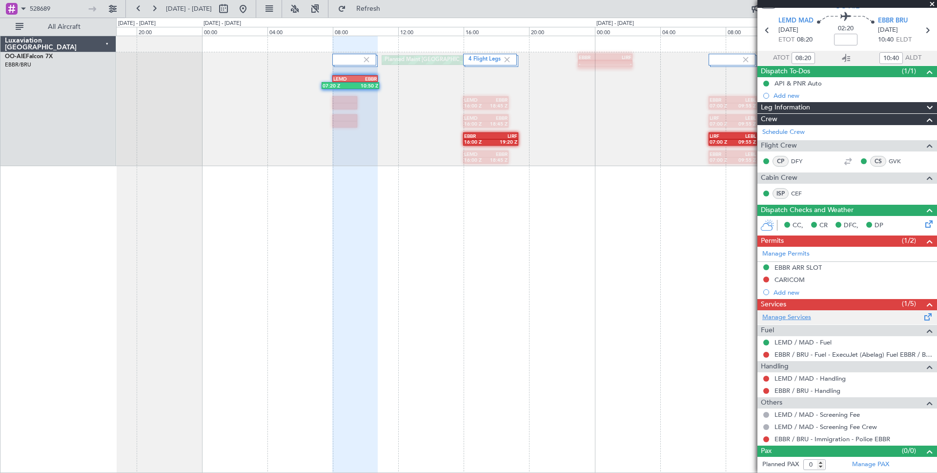
click at [799, 317] on link "Manage Services" at bounding box center [787, 317] width 49 height 10
click at [790, 317] on link "Manage Services" at bounding box center [787, 317] width 49 height 10
click at [766, 281] on button at bounding box center [767, 279] width 6 height 6
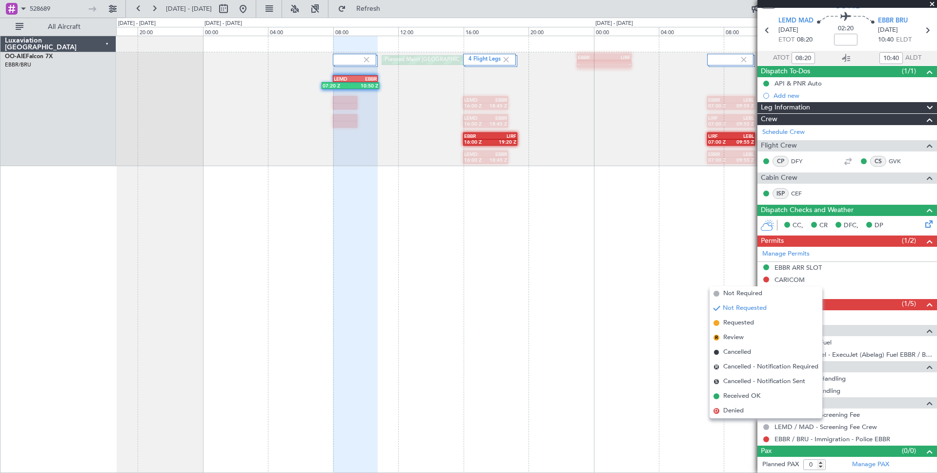
click at [741, 397] on span "Received OK" at bounding box center [741, 396] width 37 height 10
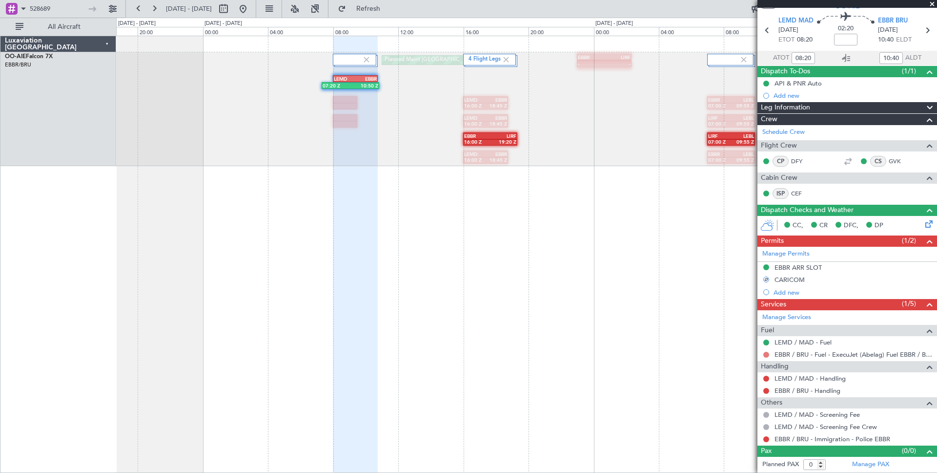
click at [764, 351] on button at bounding box center [767, 354] width 6 height 6
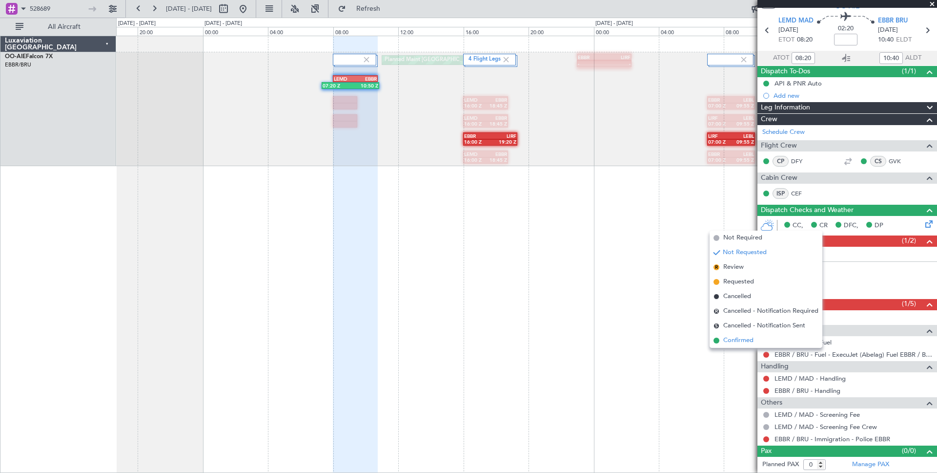
click at [752, 336] on span "Confirmed" at bounding box center [738, 340] width 30 height 10
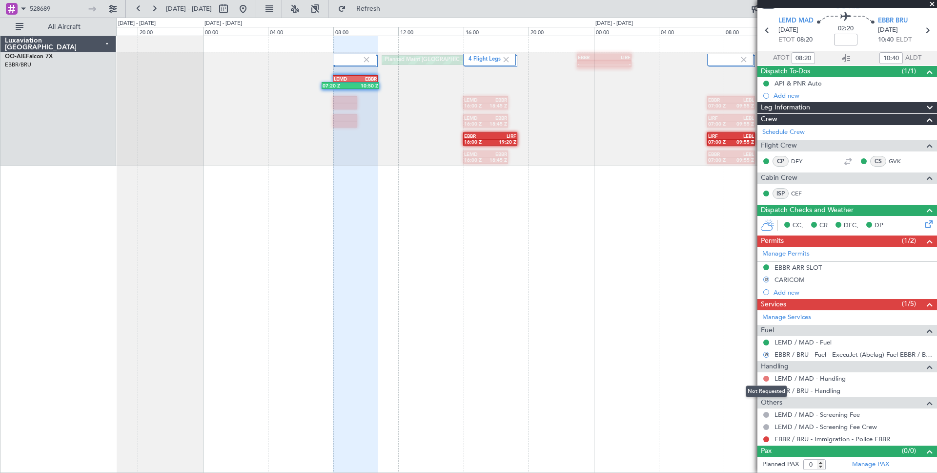
click at [766, 375] on button at bounding box center [767, 378] width 6 height 6
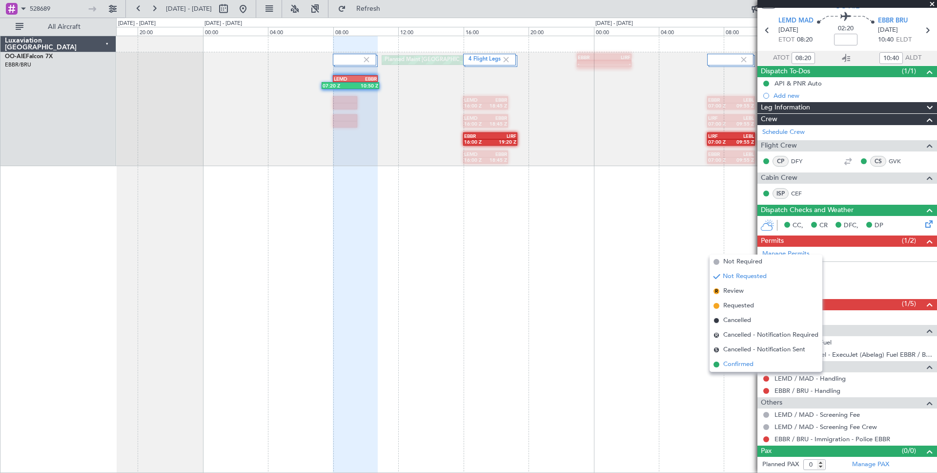
click at [760, 364] on li "Confirmed" at bounding box center [766, 364] width 113 height 15
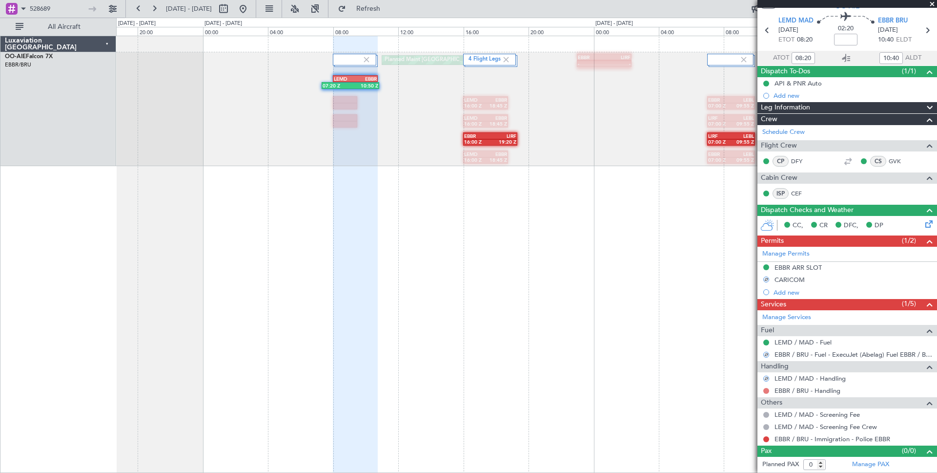
click at [766, 392] on button at bounding box center [767, 391] width 6 height 6
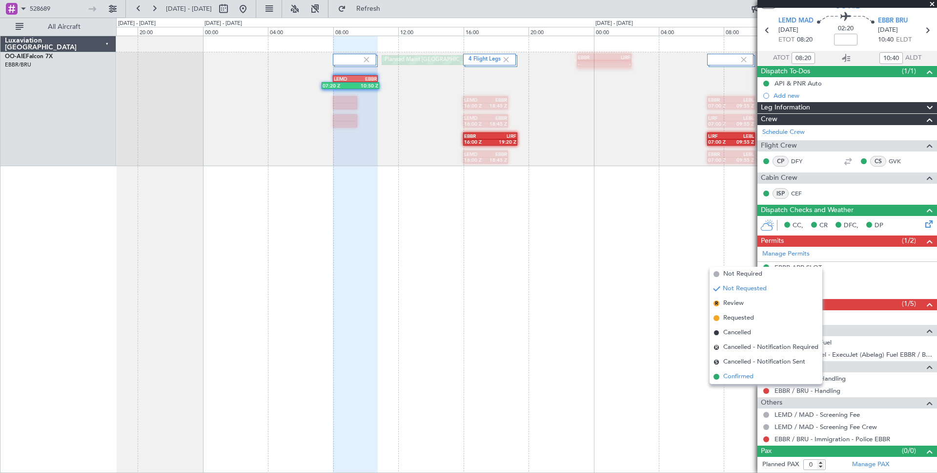
click at [770, 373] on li "Confirmed" at bounding box center [766, 376] width 113 height 15
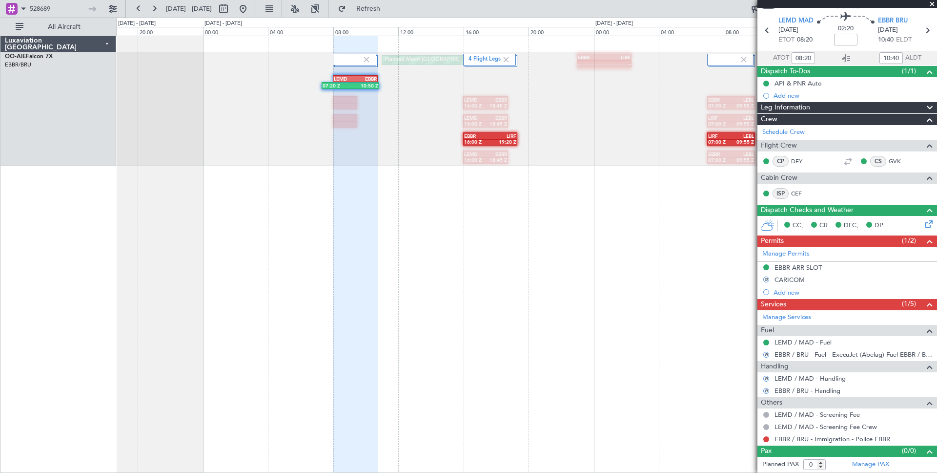
click at [769, 441] on div at bounding box center [767, 439] width 8 height 8
click at [768, 439] on button at bounding box center [767, 439] width 6 height 6
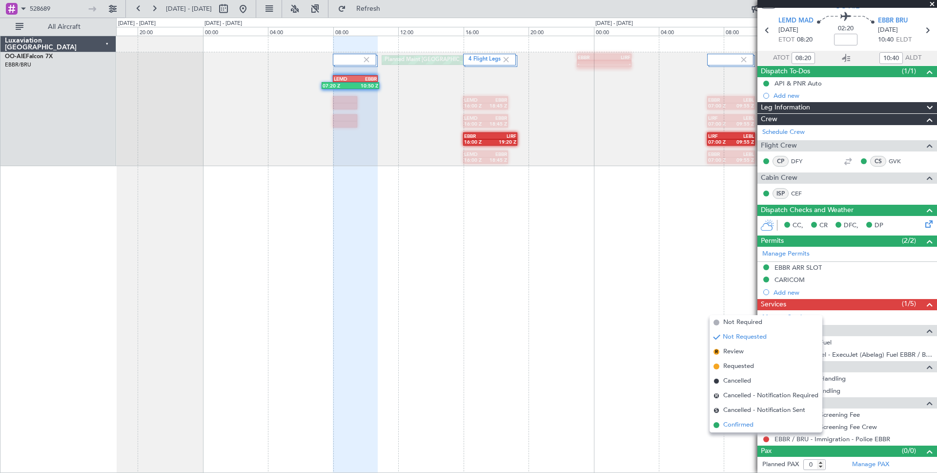
click at [764, 420] on li "Confirmed" at bounding box center [766, 424] width 113 height 15
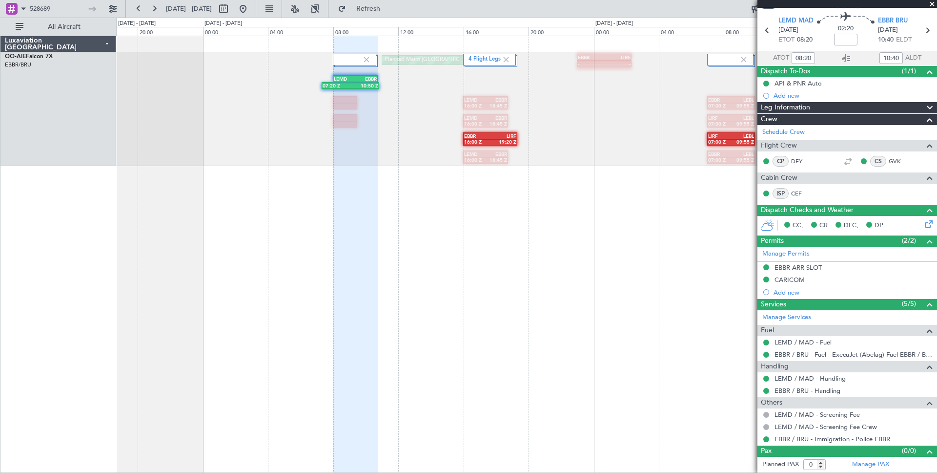
scroll to position [0, 0]
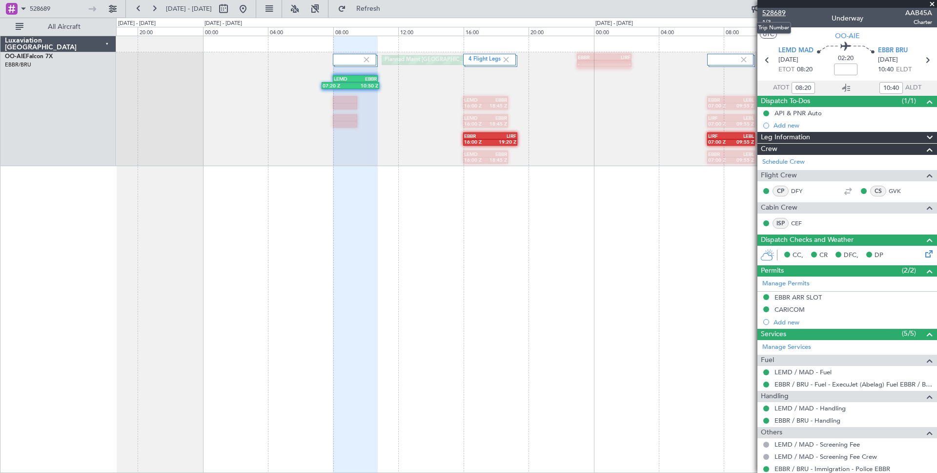
click at [774, 11] on span "528689" at bounding box center [774, 13] width 23 height 10
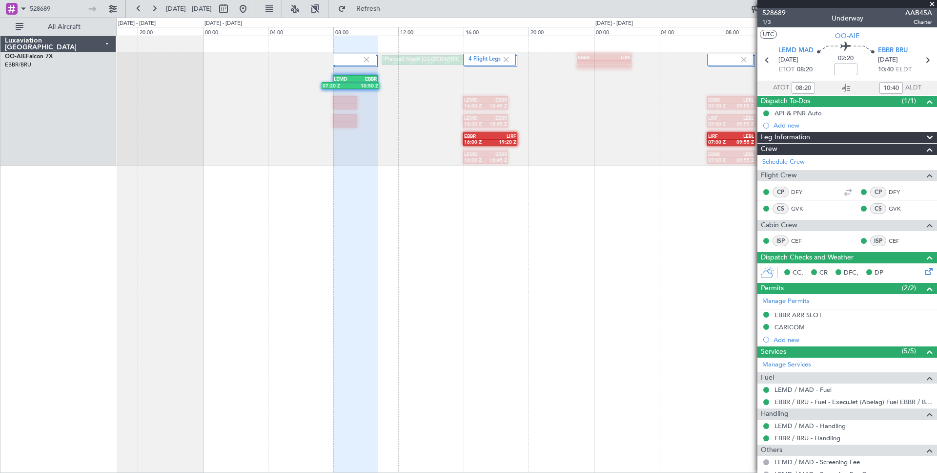
click at [770, 145] on span "Crew" at bounding box center [769, 149] width 17 height 11
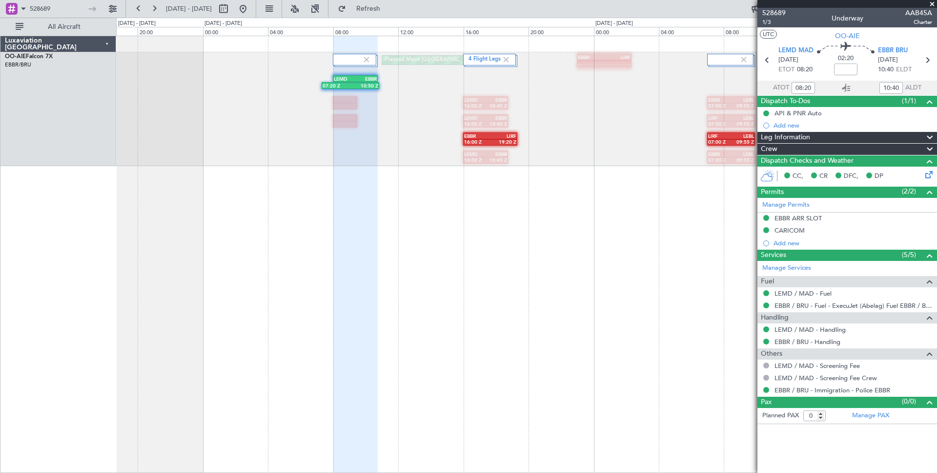
click at [772, 138] on span "Leg Information" at bounding box center [785, 137] width 49 height 11
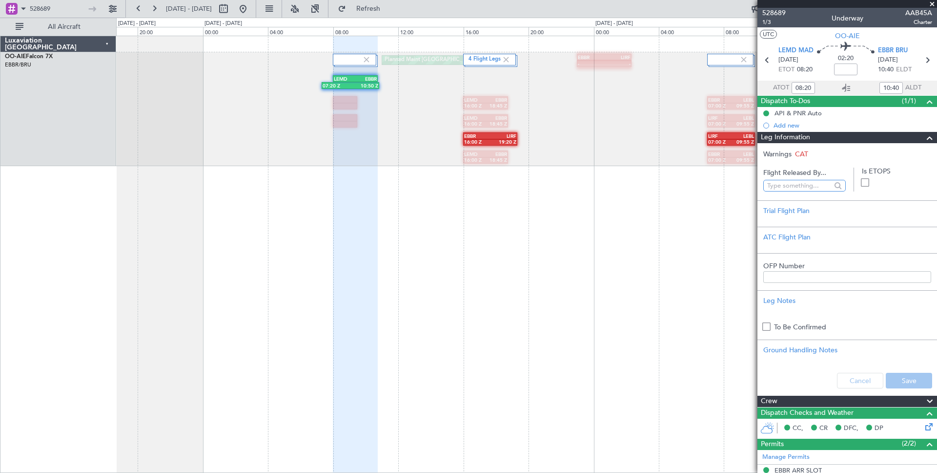
click at [801, 185] on input "text" at bounding box center [798, 185] width 62 height 15
click at [795, 206] on div "Trial Flight Plan" at bounding box center [848, 211] width 168 height 10
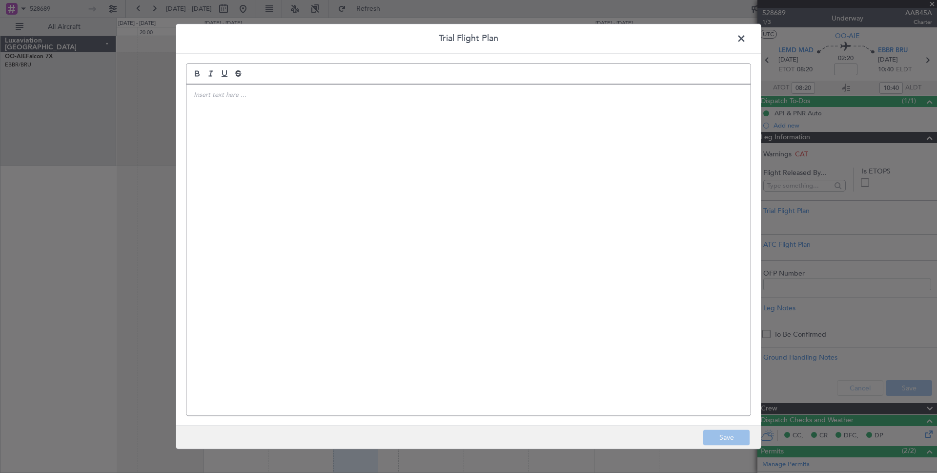
click at [746, 39] on span at bounding box center [746, 41] width 0 height 20
